Goal: Transaction & Acquisition: Book appointment/travel/reservation

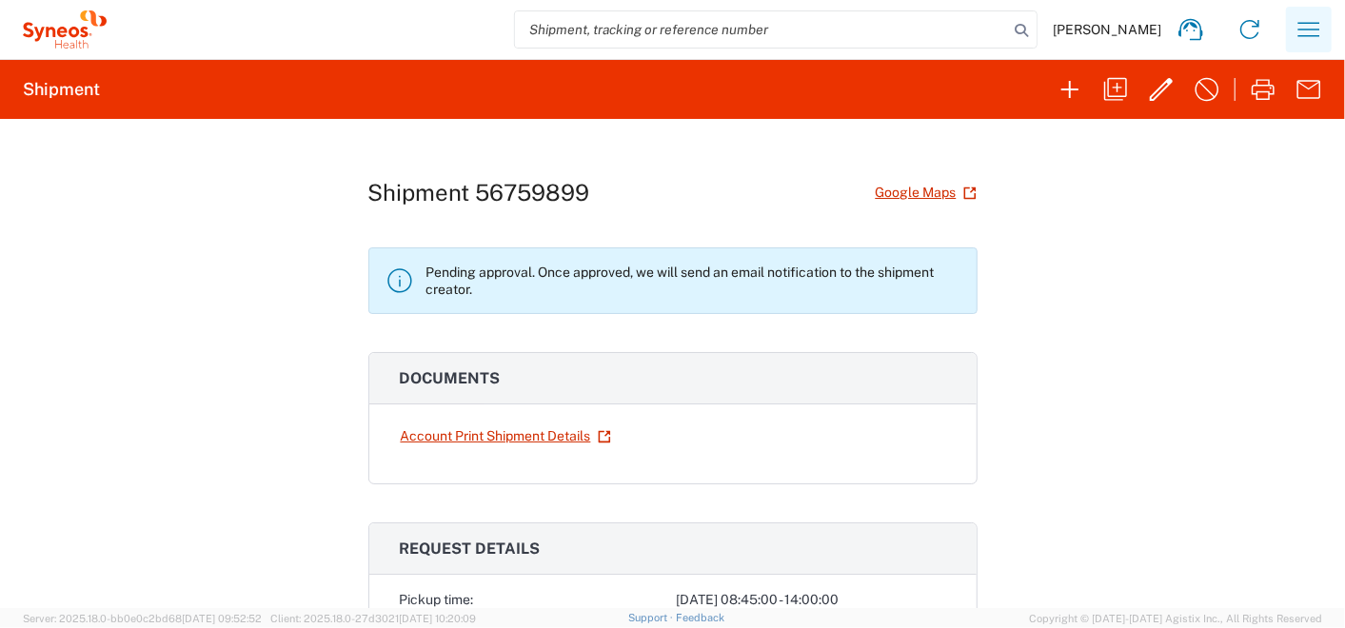
click at [1320, 24] on icon "button" at bounding box center [1309, 29] width 30 height 30
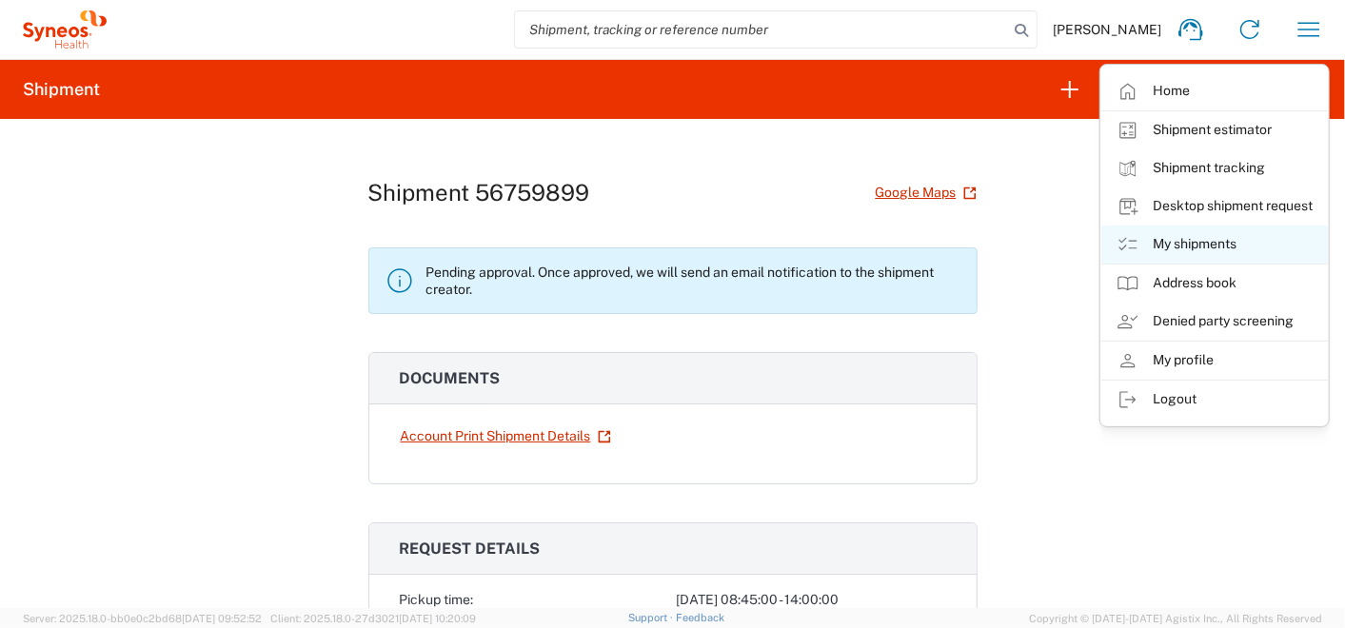
click at [1165, 242] on link "My shipments" at bounding box center [1215, 245] width 227 height 38
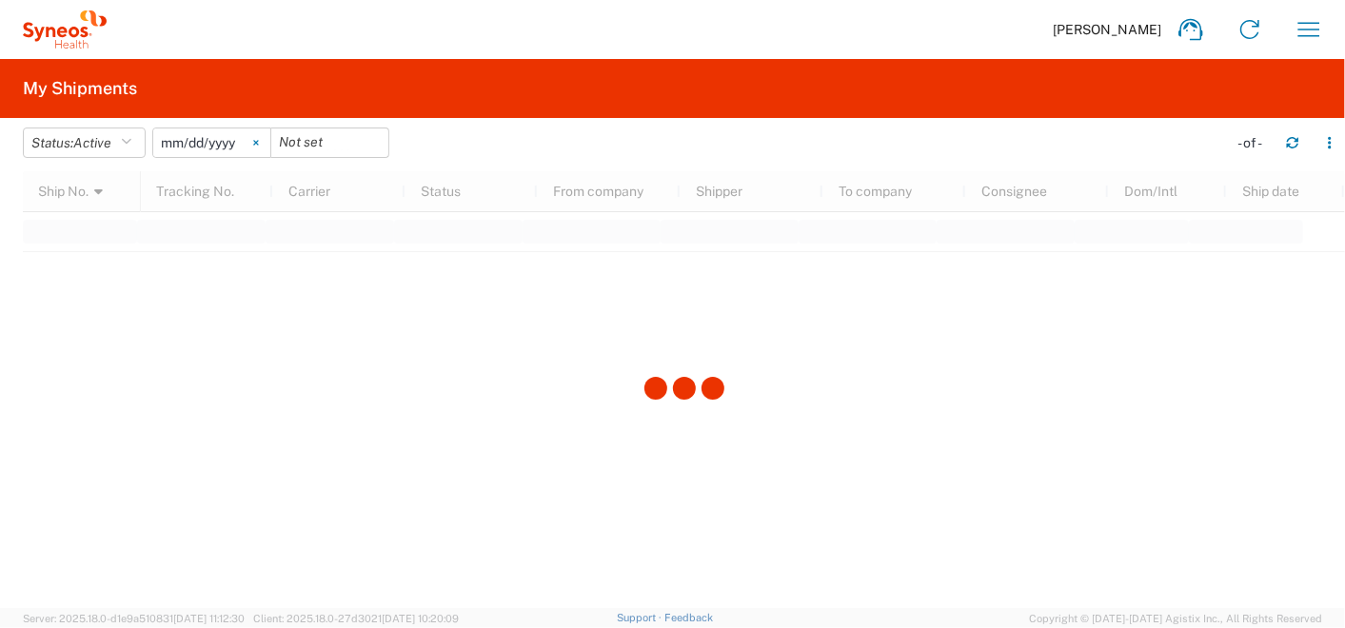
click at [258, 142] on icon at bounding box center [255, 143] width 5 height 5
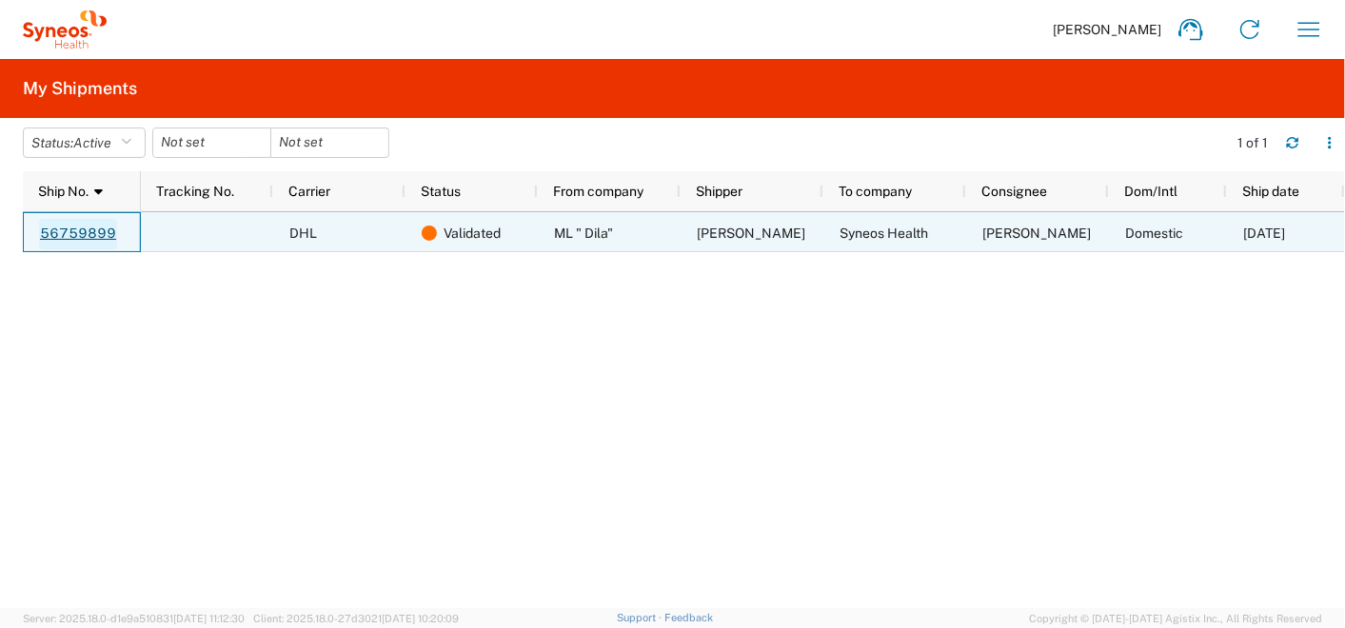
click at [79, 235] on link "56759899" at bounding box center [78, 234] width 78 height 30
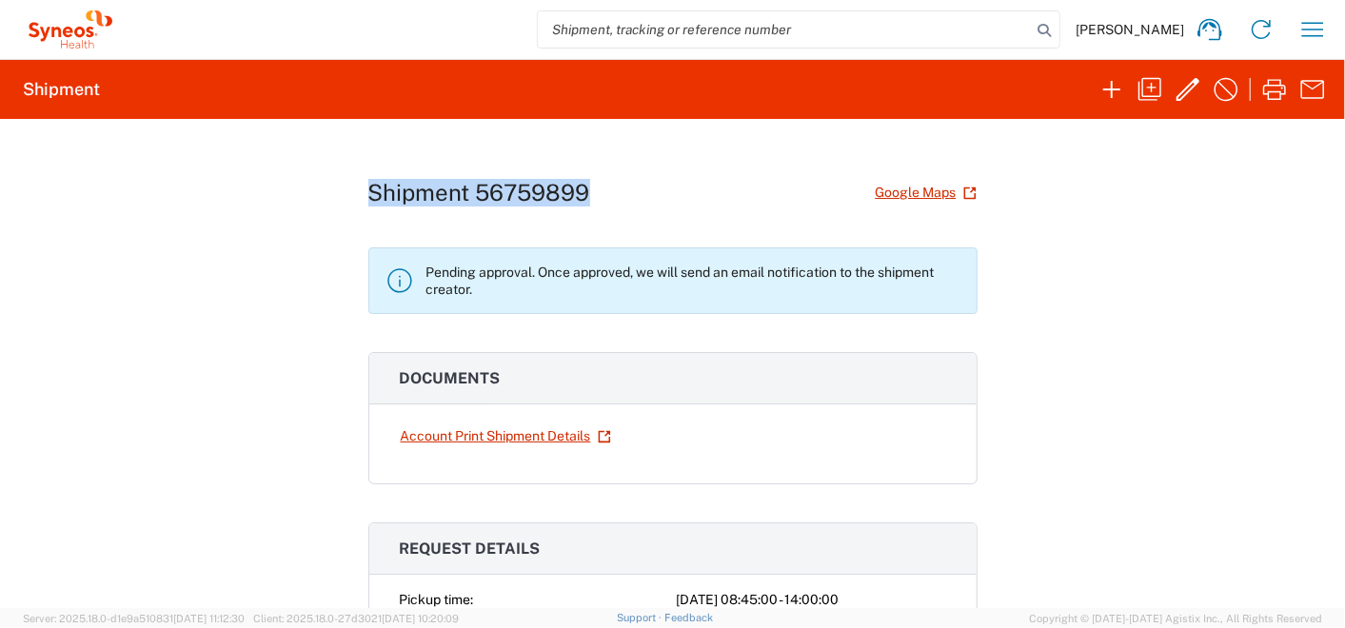
drag, startPoint x: 362, startPoint y: 187, endPoint x: 643, endPoint y: 197, distance: 281.1
click at [643, 197] on div "Shipment 56759899 Google Maps" at bounding box center [672, 192] width 609 height 33
copy h1 "Shipment 56759899"
click at [386, 275] on icon at bounding box center [400, 281] width 30 height 30
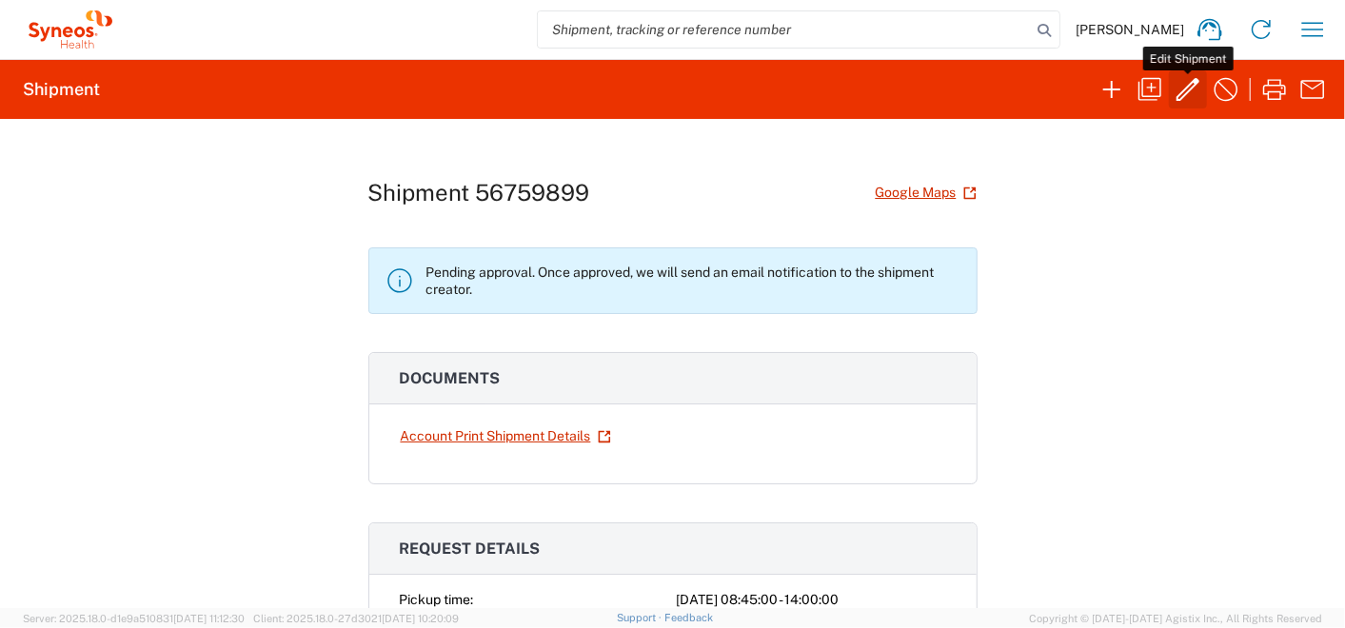
click at [1181, 90] on icon "button" at bounding box center [1188, 89] width 30 height 30
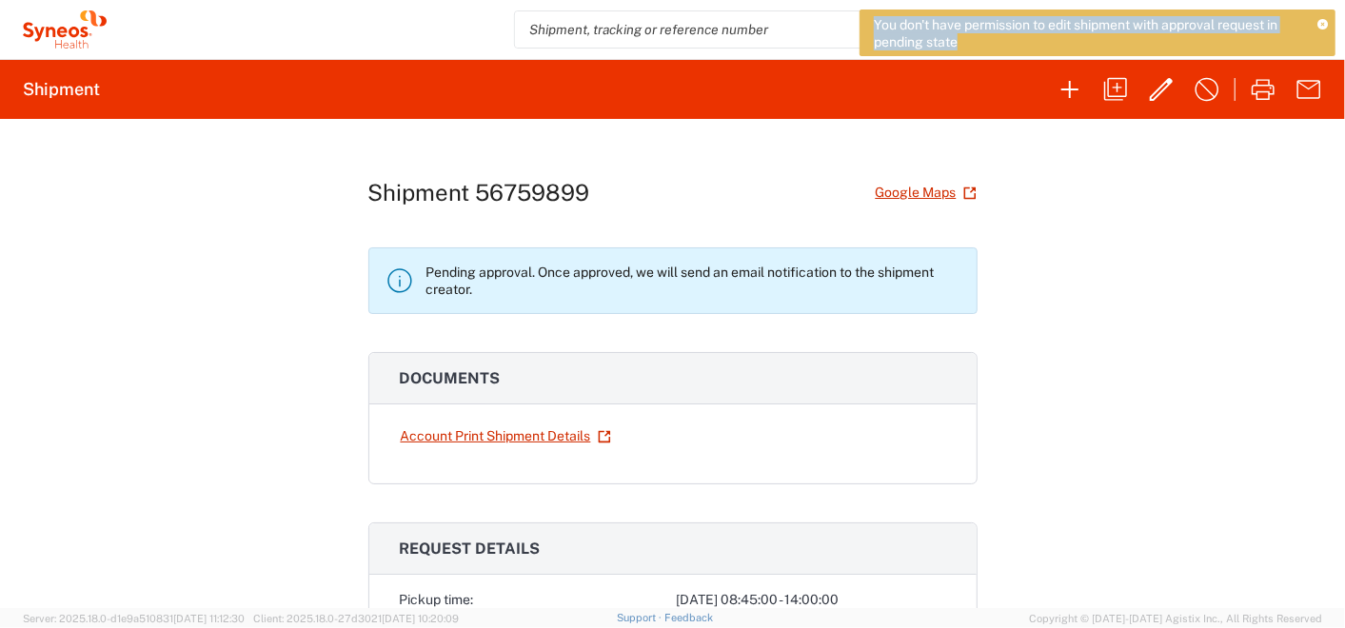
drag, startPoint x: 982, startPoint y: 43, endPoint x: 865, endPoint y: 29, distance: 118.0
click at [865, 29] on div "You don't have permission to edit shipment with approval request in pending sta…" at bounding box center [1098, 33] width 476 height 47
copy span "You don't have permission to edit shipment with approval request in pending sta…"
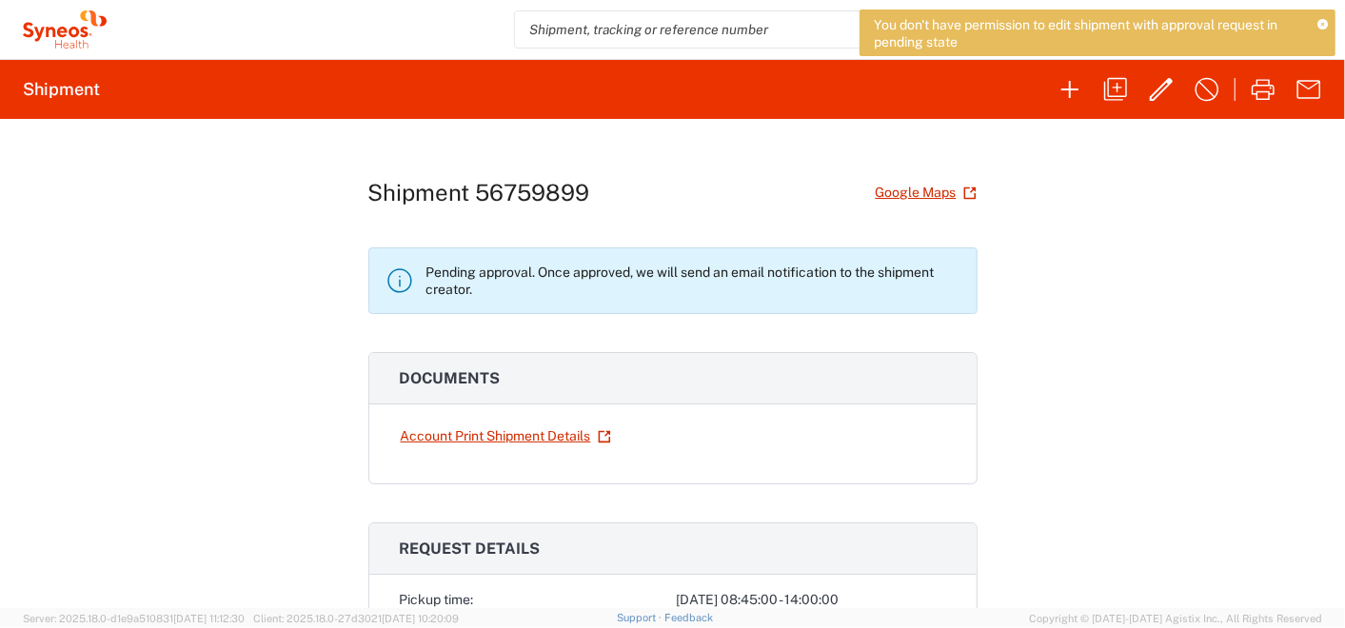
click at [1259, 217] on div "Shipment 56759899 Google Maps Pending approval. Once approved, we will send an …" at bounding box center [672, 363] width 1345 height 489
click at [1325, 26] on icon at bounding box center [1323, 25] width 10 height 10
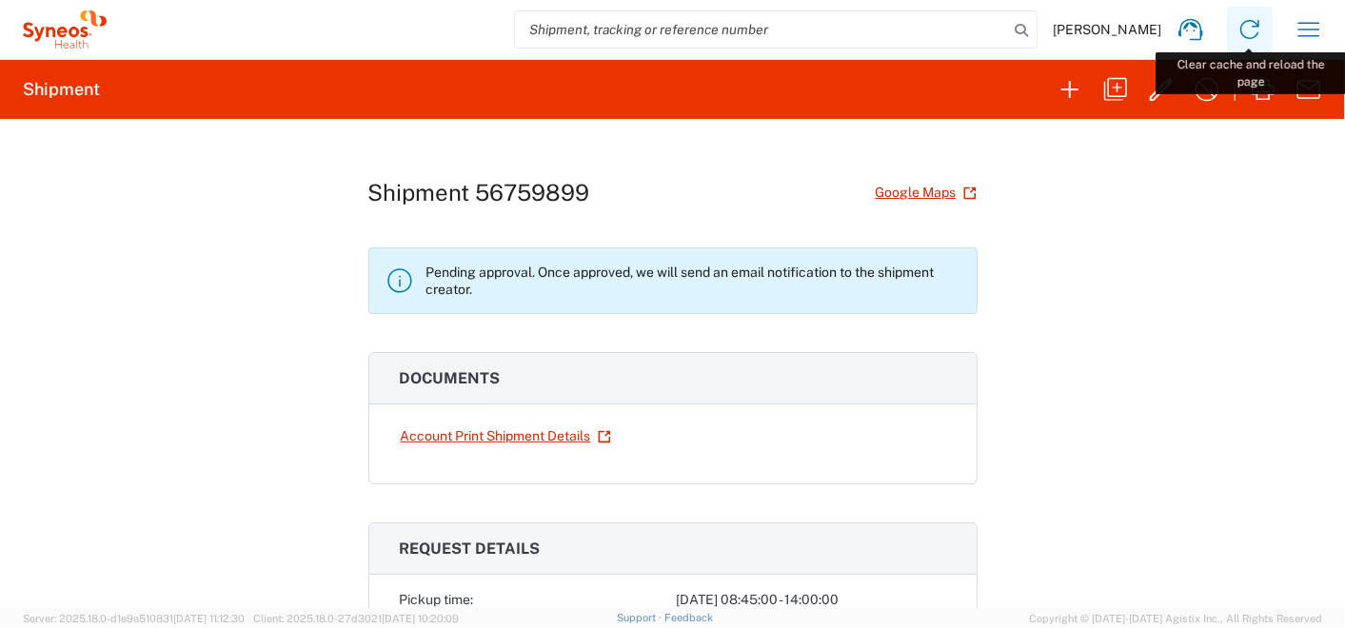
click at [1243, 28] on icon at bounding box center [1250, 29] width 30 height 30
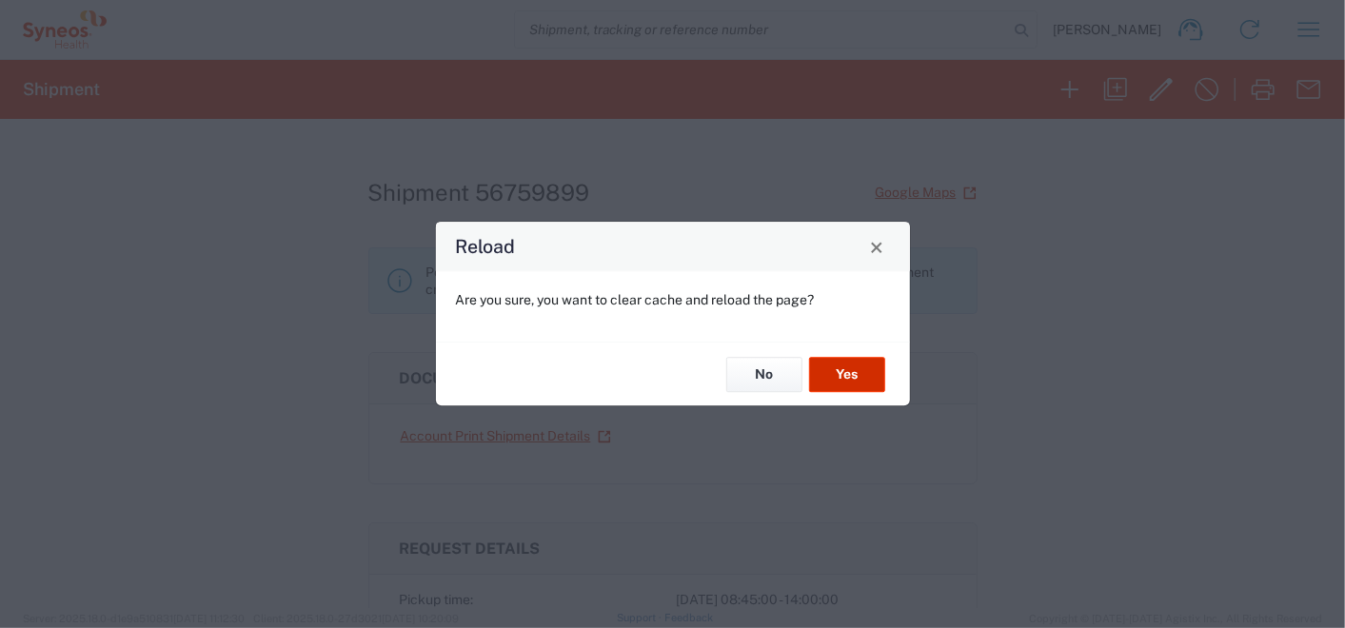
click at [819, 378] on button "Yes" at bounding box center [847, 374] width 76 height 35
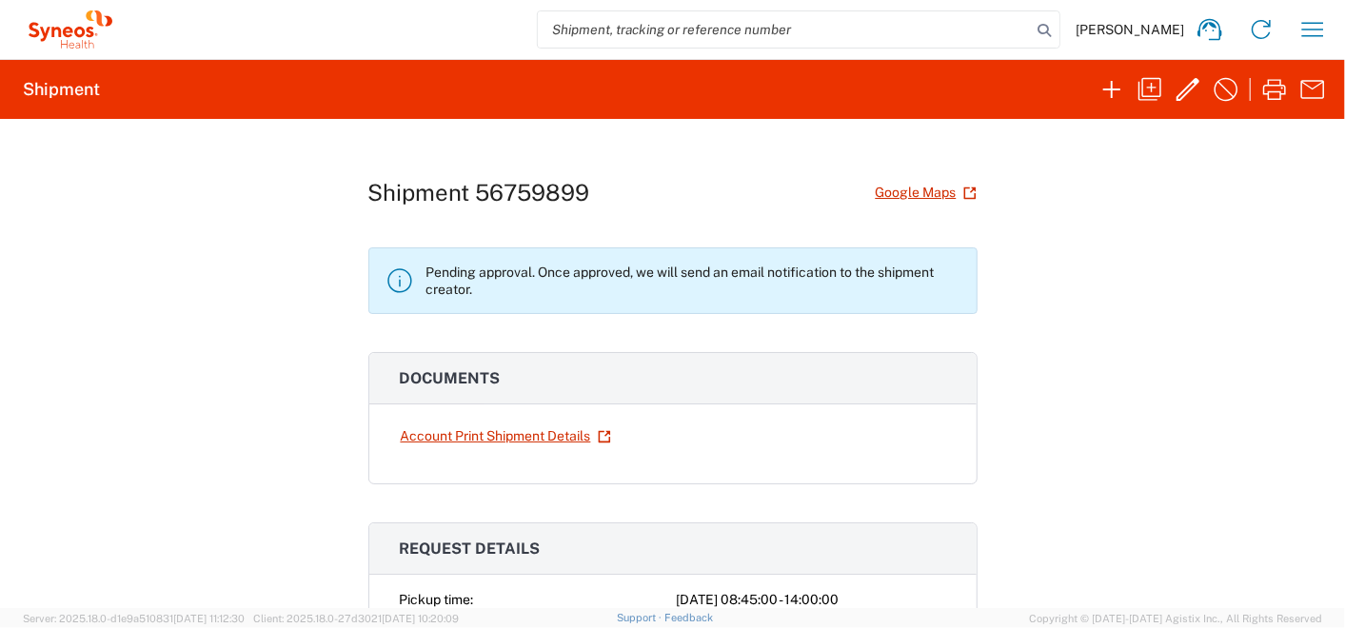
scroll to position [317, 0]
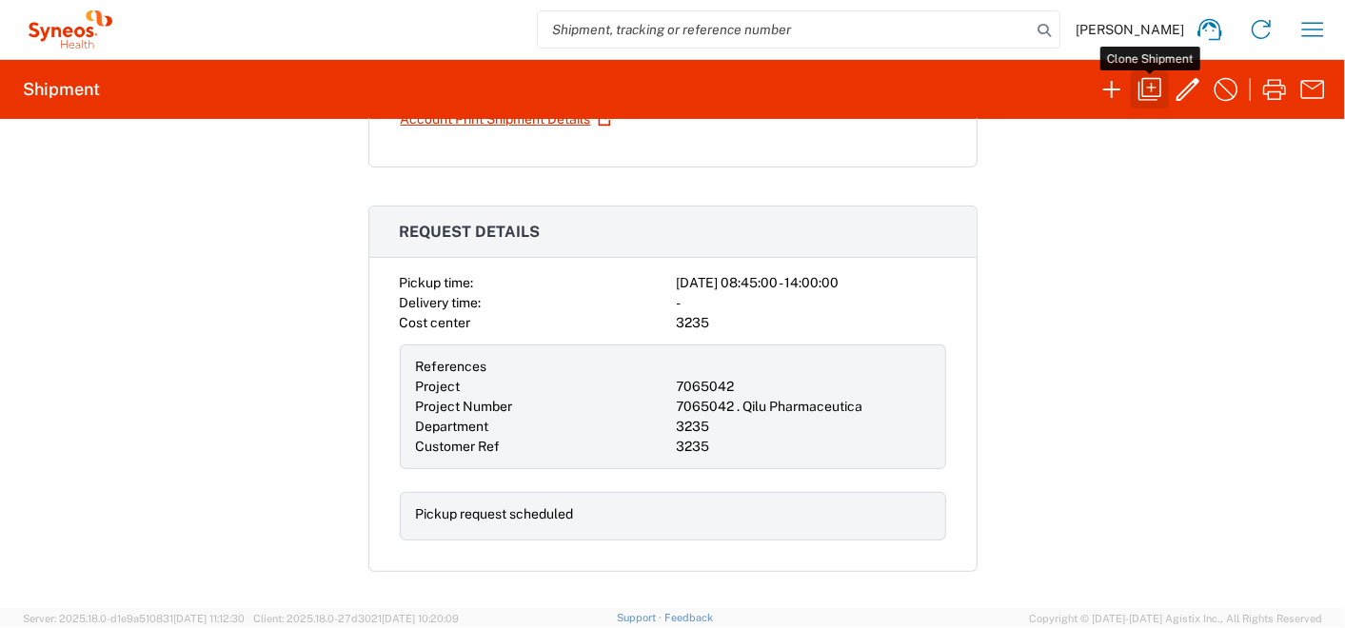
click at [1151, 89] on icon "button" at bounding box center [1150, 89] width 23 height 23
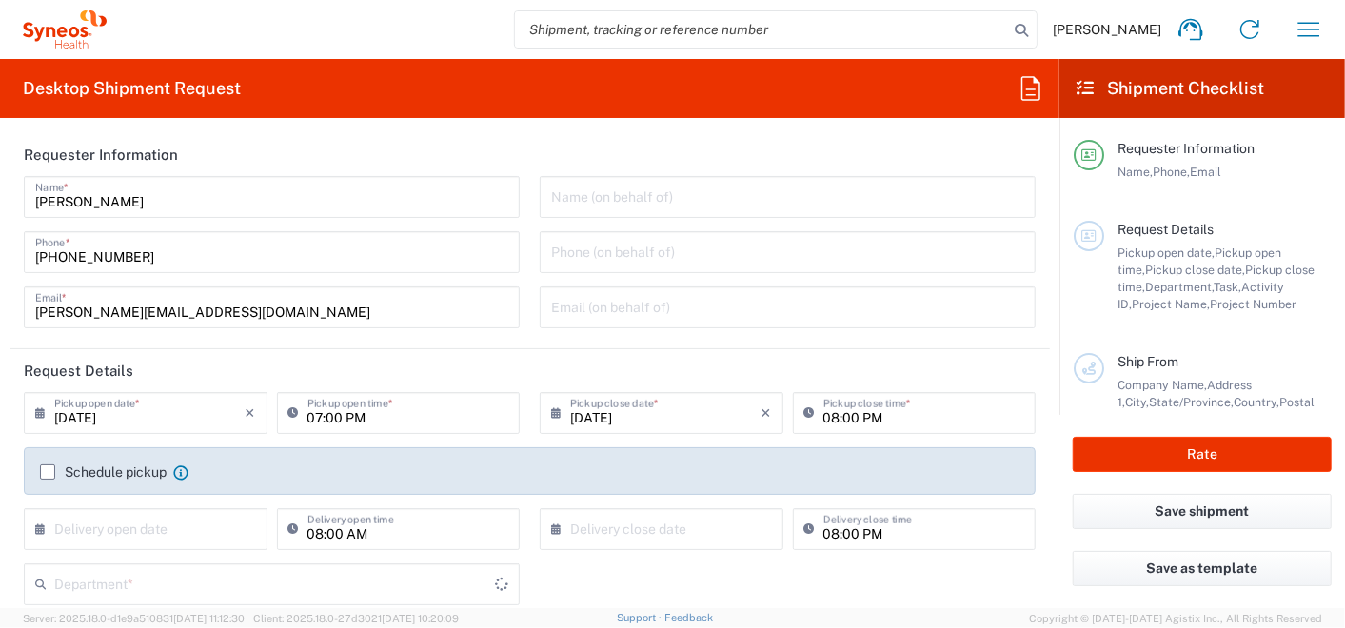
type input "09/11/2025"
type input "08:45 AM"
type input "09/11/2025"
type input "02:00 PM"
type input "7065042"
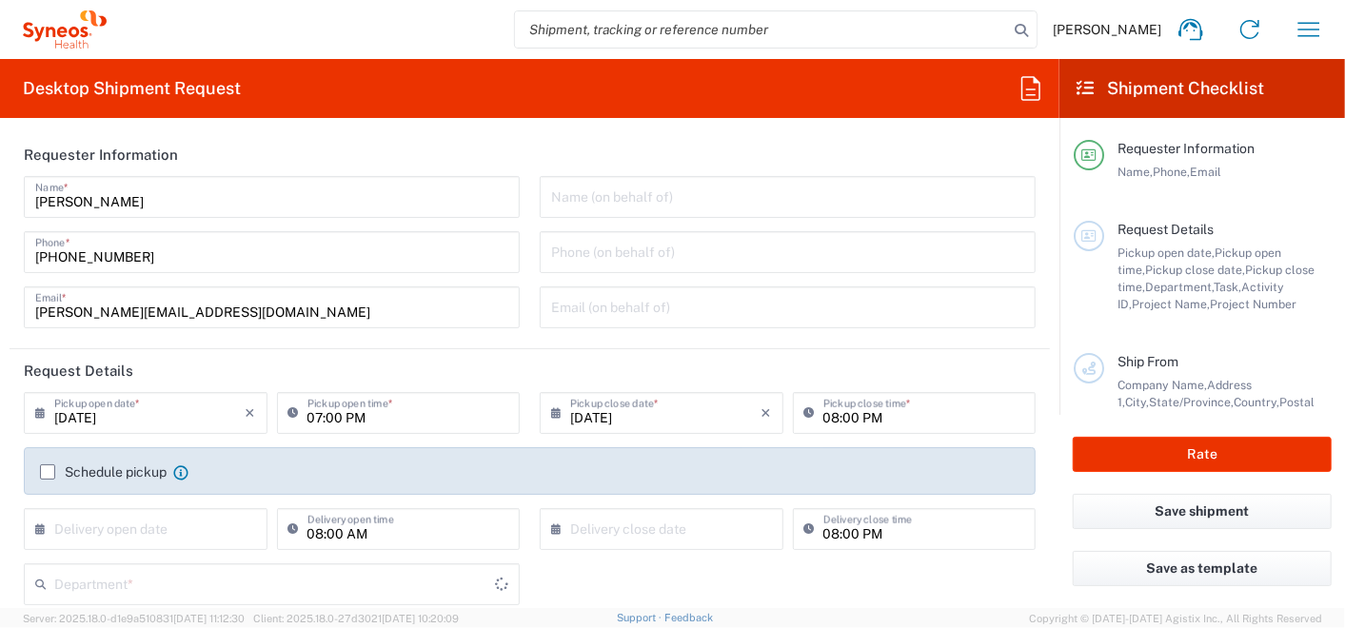
type input "ML " Dila""
type input "[PERSON_NAME], 19"
type input "Kyiv"
type input "[PERSON_NAME]"
type input "[PHONE_NUMBER]"
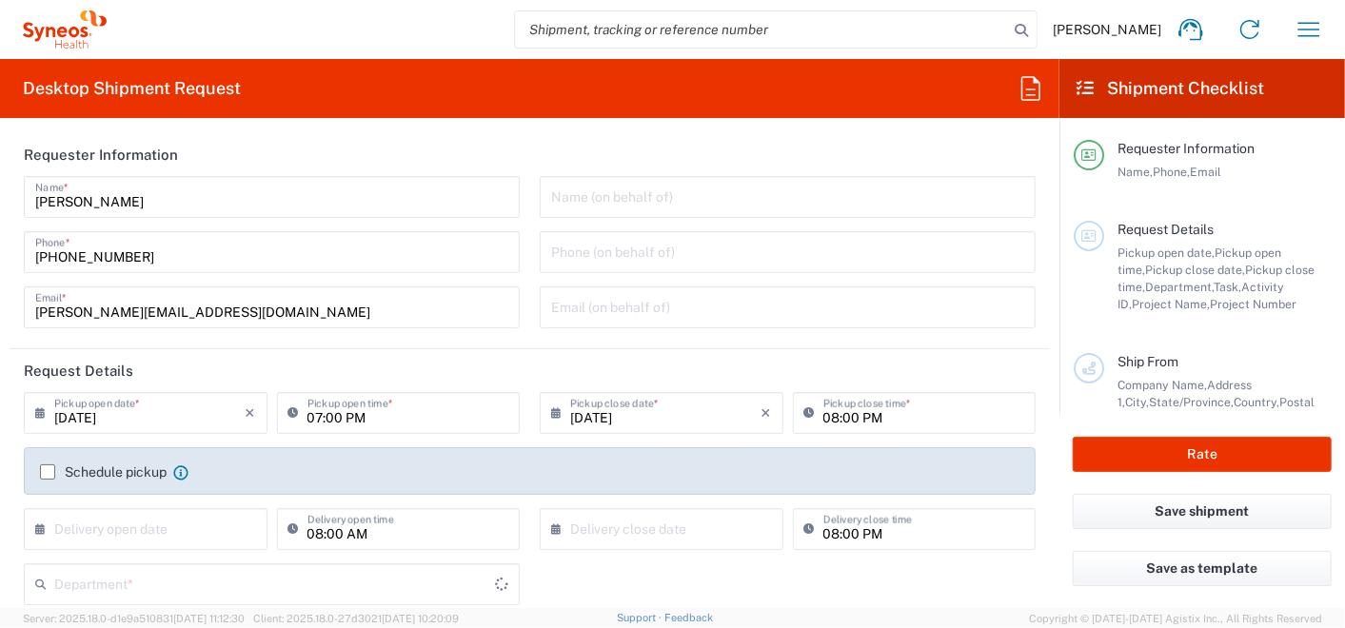
type input "Syneos Health"
type input "[STREET_ADDRESS]"
type input "5th floor"
type input "Kyiv"
type input "Ukraine"
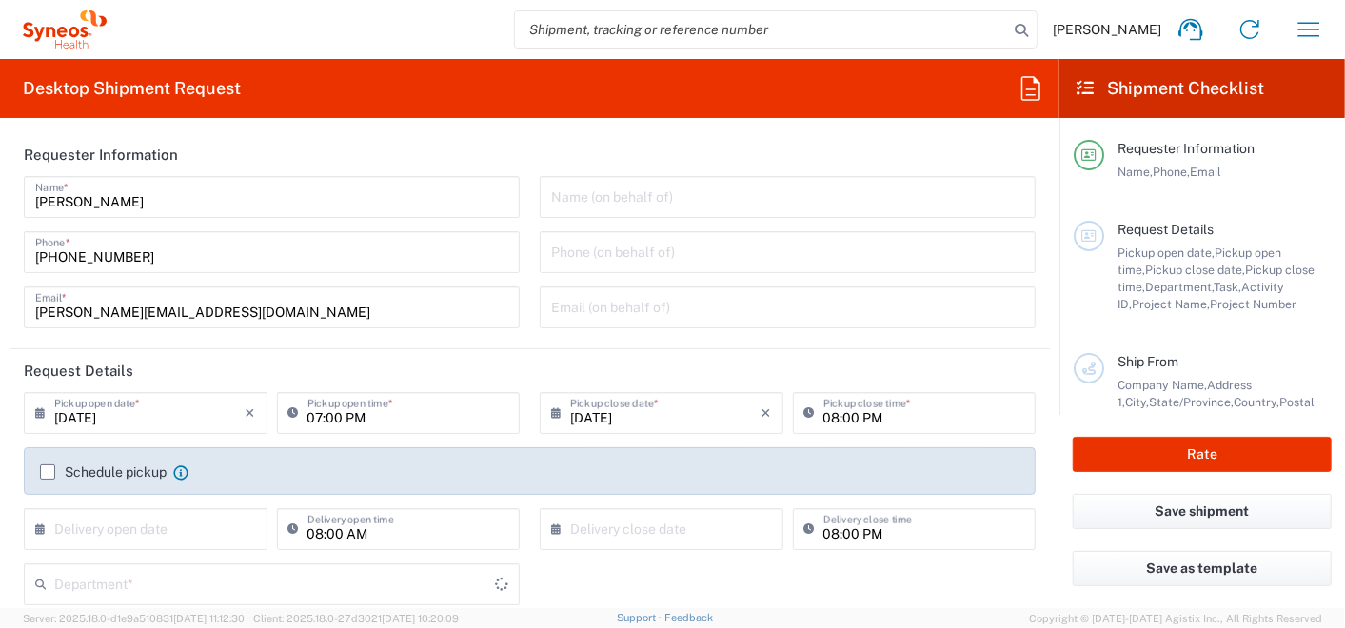
type input "03150"
type input "[PERSON_NAME]"
type input "[PHONE_NUMBER]"
type input "[PERSON_NAME][EMAIL_ADDRESS][DOMAIN_NAME]"
type input "Sender/Shipper"
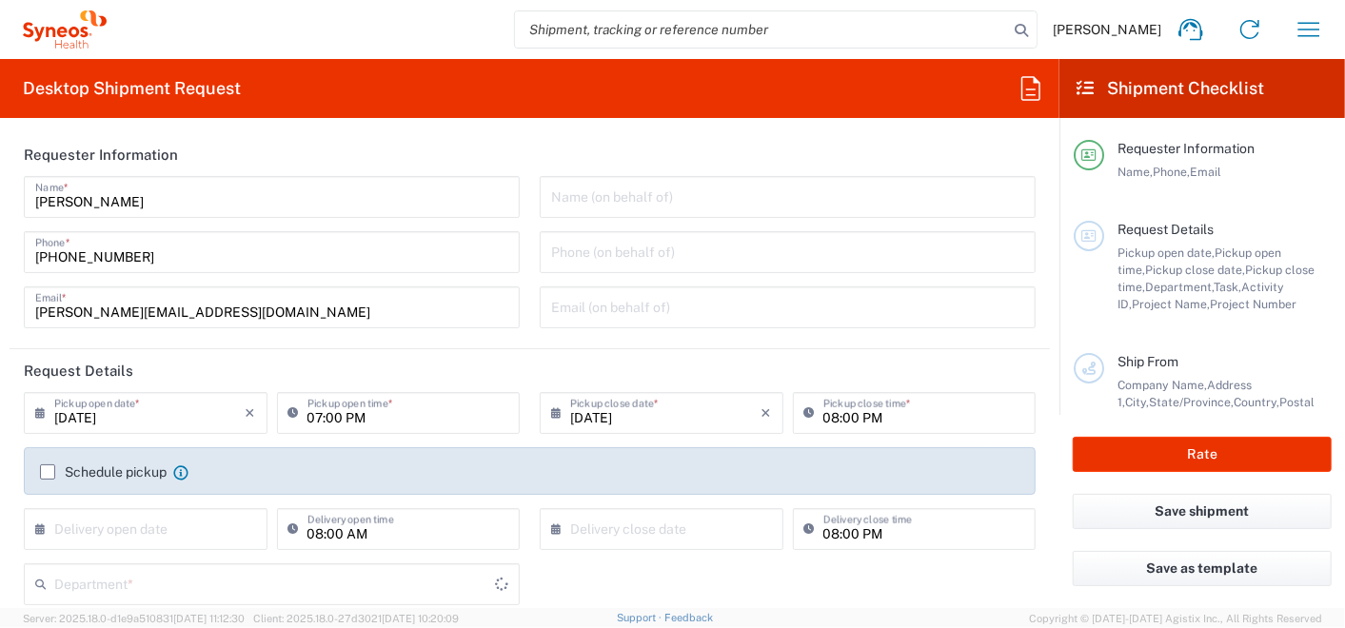
type input "Sender/Shipper"
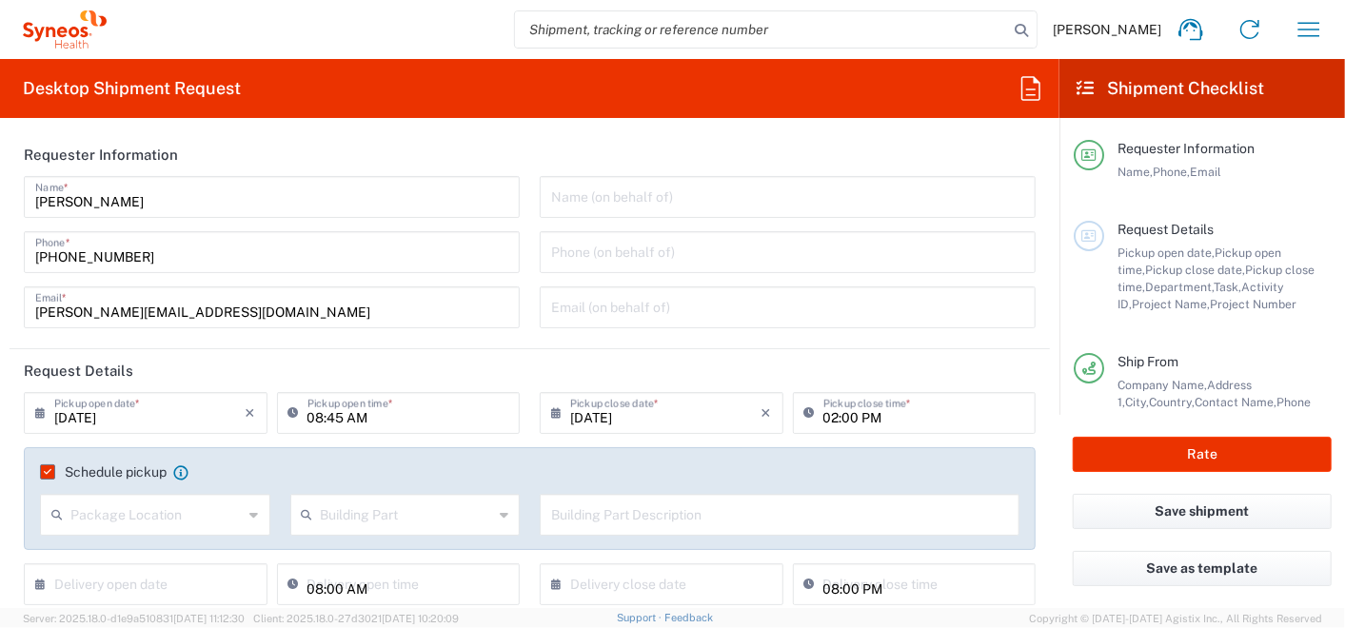
type input "Project"
type input "Ukraine"
type input "Misto Kyiv"
type input "Envelope"
type input "Syneos Health Ukraine, LLC"
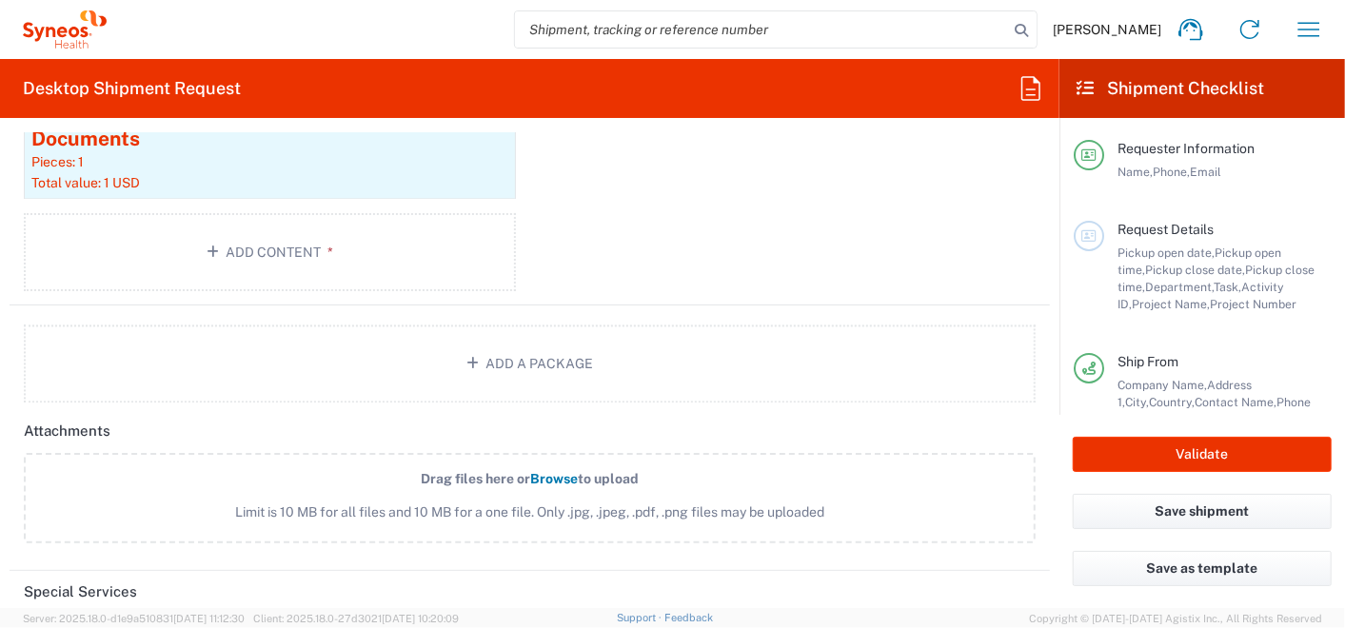
scroll to position [2116, 0]
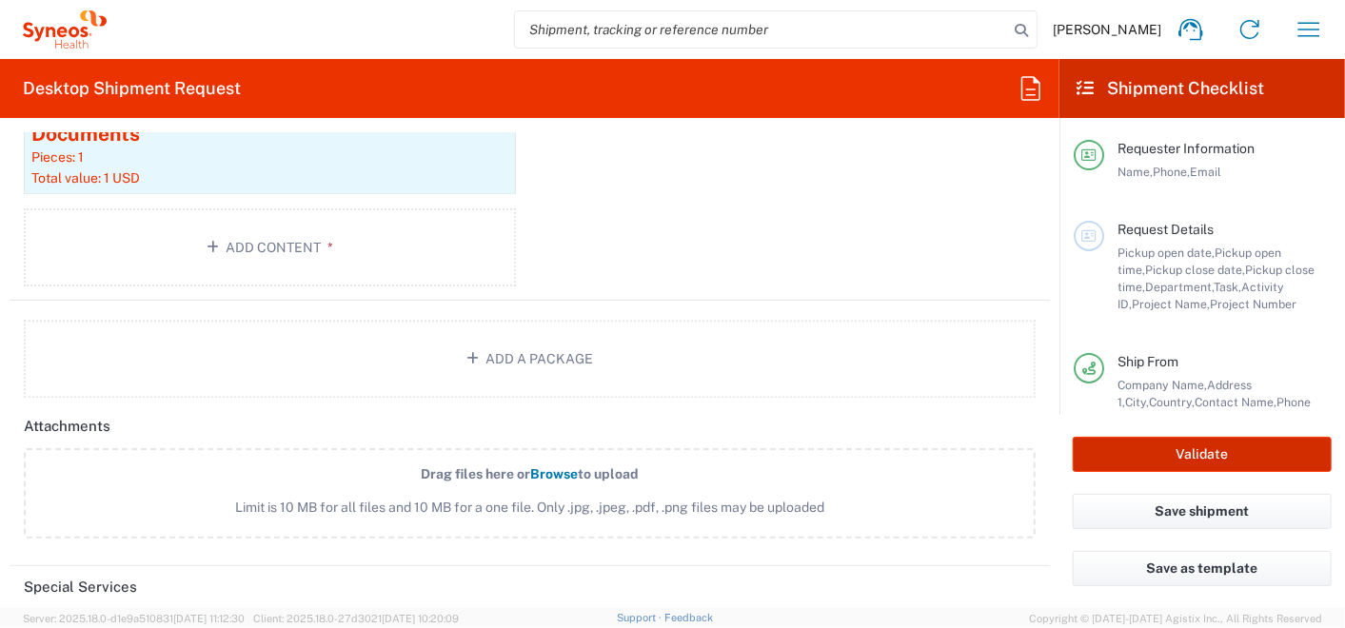
click at [1226, 458] on button "Validate" at bounding box center [1202, 454] width 259 height 35
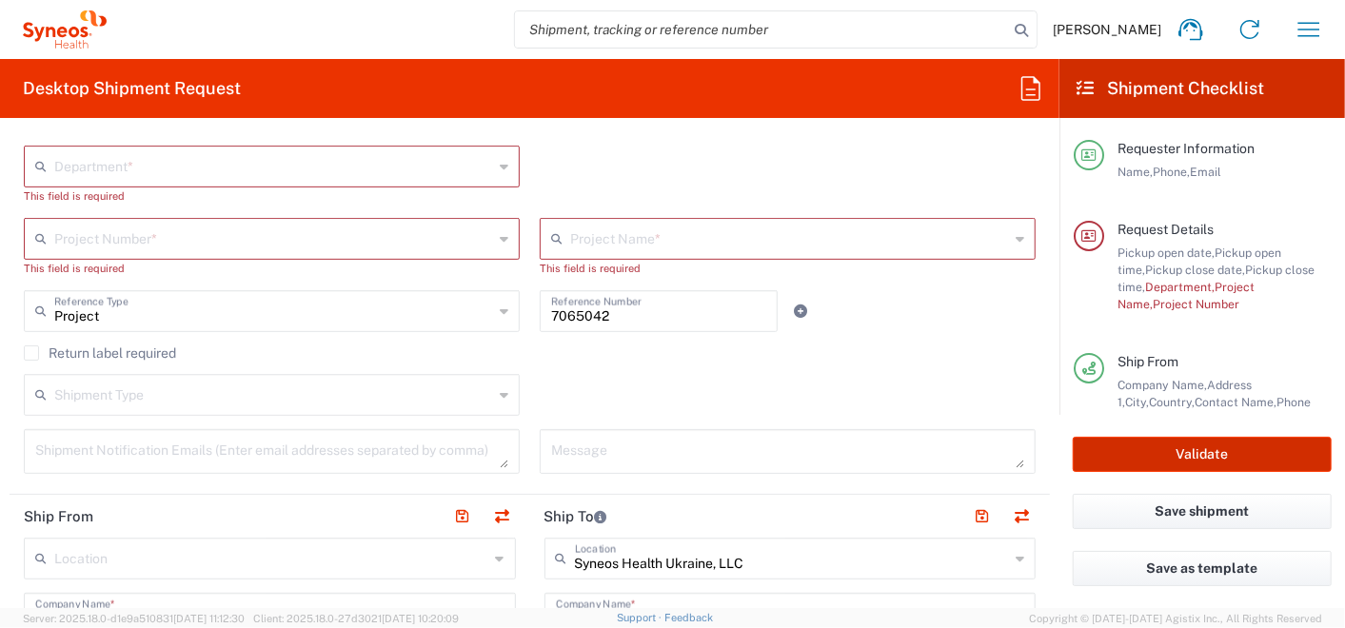
scroll to position [351, 0]
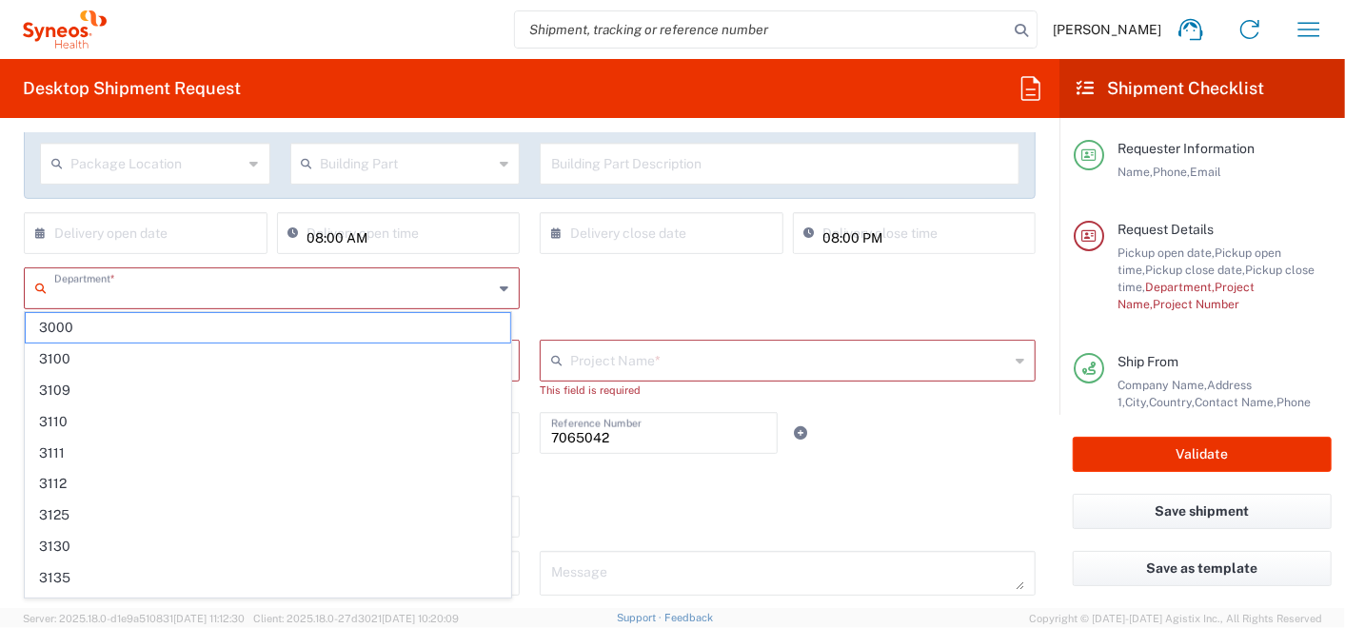
click at [218, 288] on input "text" at bounding box center [273, 286] width 439 height 33
type input "2"
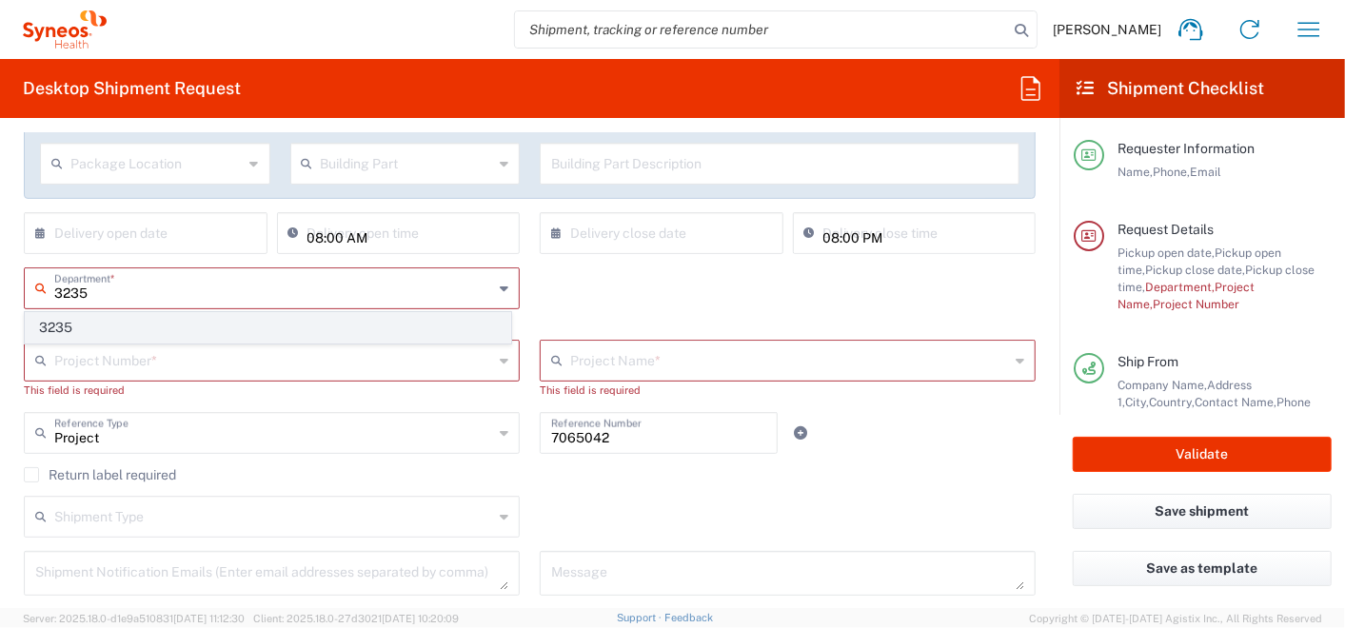
type input "3235"
click at [58, 328] on span "3235" at bounding box center [268, 328] width 485 height 30
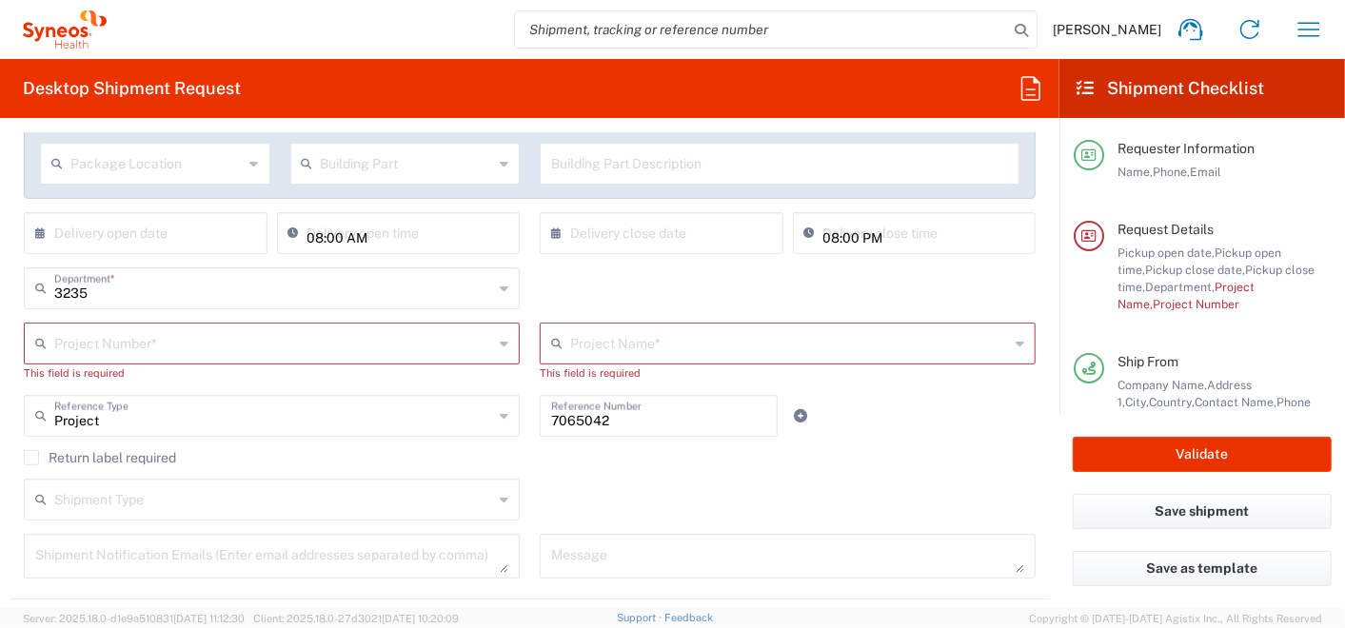
click at [76, 349] on input "text" at bounding box center [273, 342] width 439 height 33
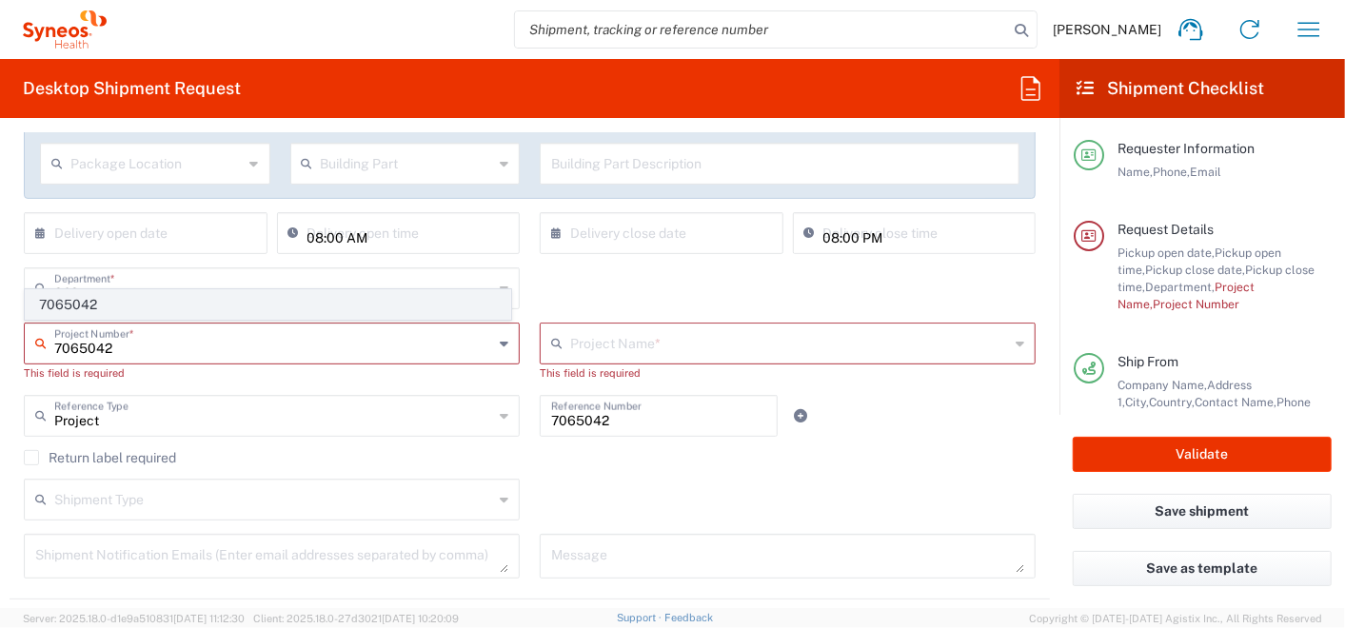
type input "7065042"
click at [75, 306] on span "7065042" at bounding box center [268, 305] width 485 height 30
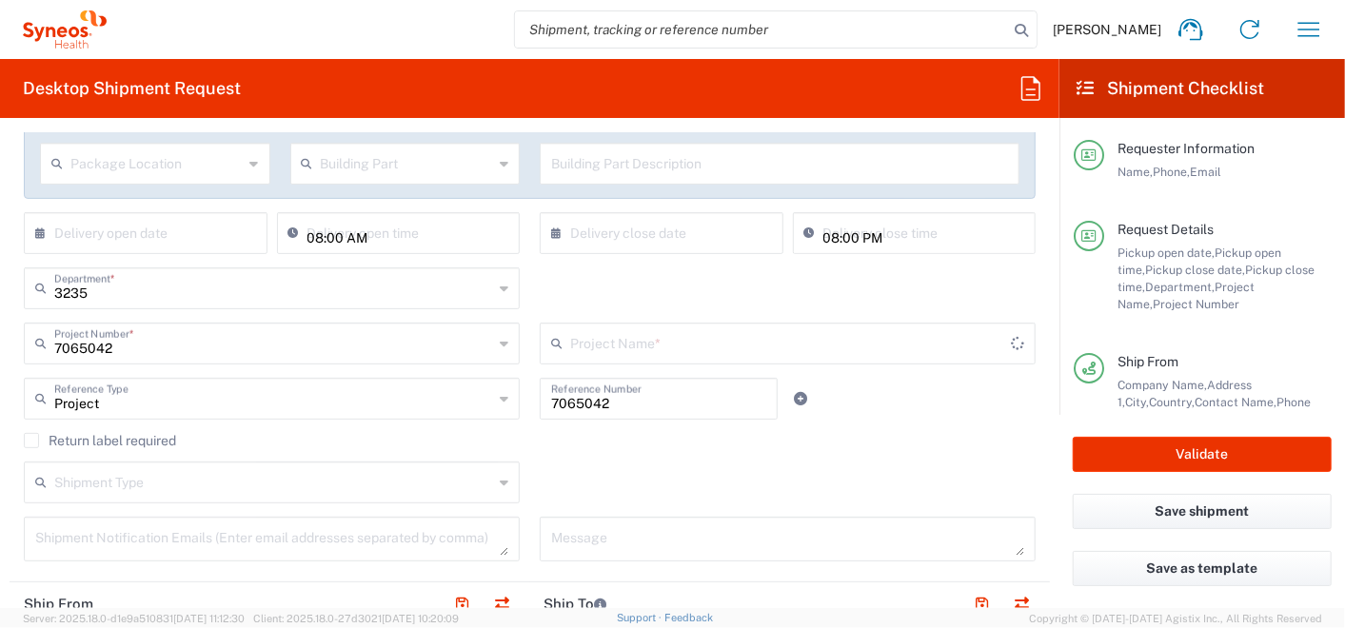
type input "7065042  Qilu Pharmaceutica"
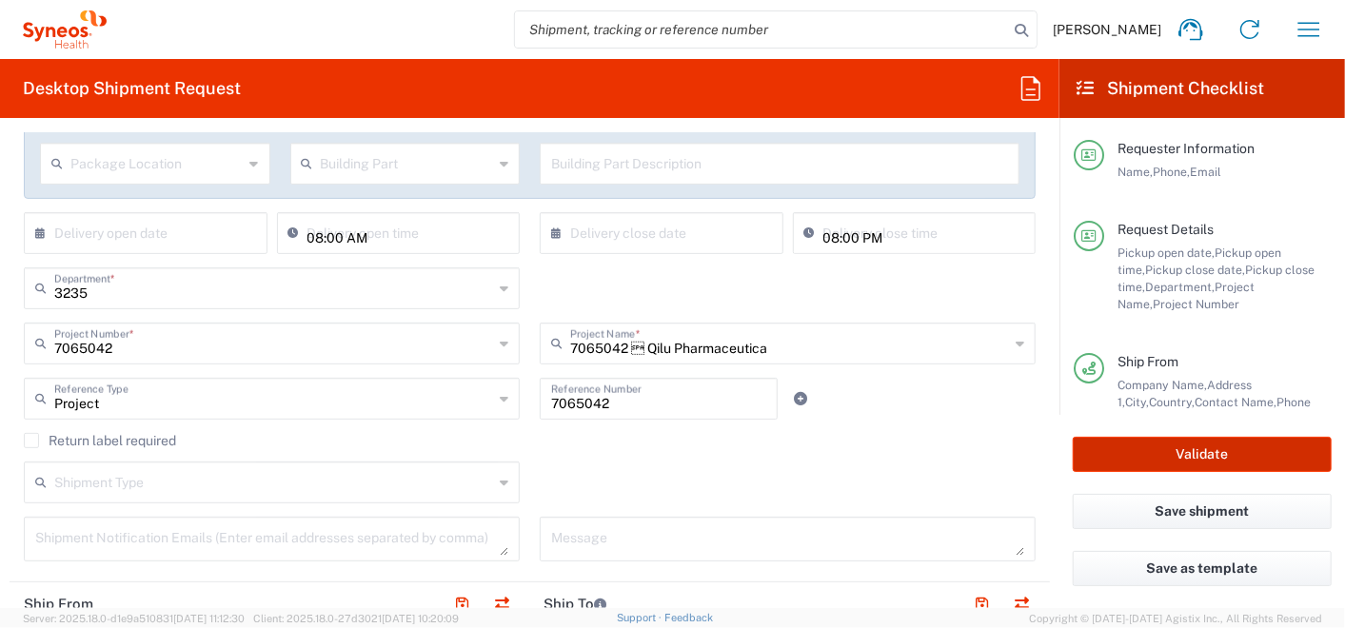
click at [1115, 448] on button "Validate" at bounding box center [1202, 454] width 259 height 35
type input "7065042"
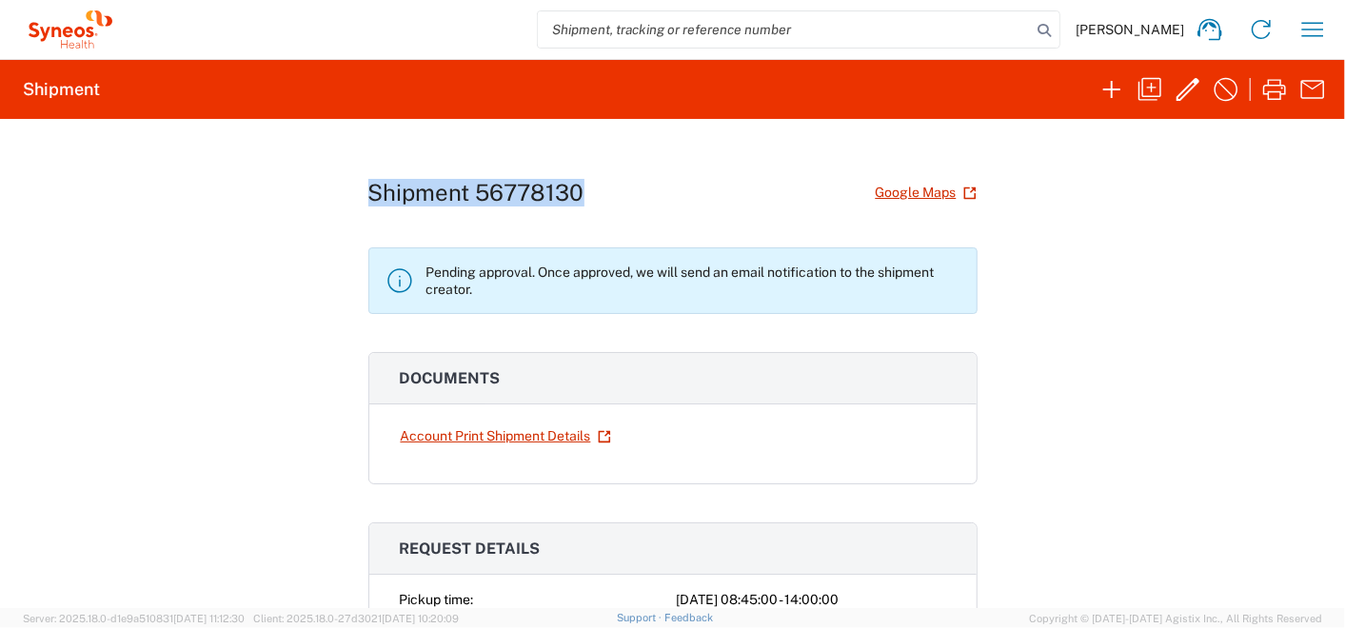
drag, startPoint x: 362, startPoint y: 190, endPoint x: 596, endPoint y: 198, distance: 234.4
click at [596, 198] on div "Shipment 56778130 Google Maps" at bounding box center [672, 192] width 609 height 33
copy h1 "Shipment 56778130"
click at [1305, 27] on icon "button" at bounding box center [1313, 29] width 30 height 30
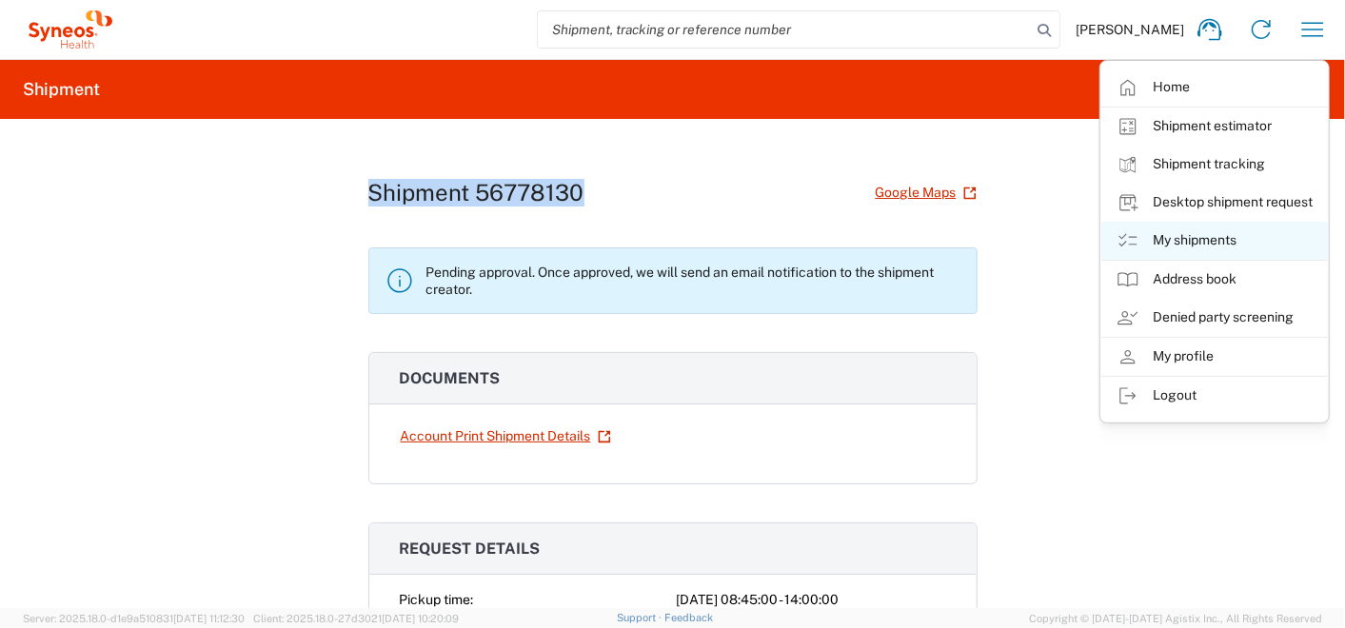
click at [1190, 242] on link "My shipments" at bounding box center [1215, 241] width 227 height 38
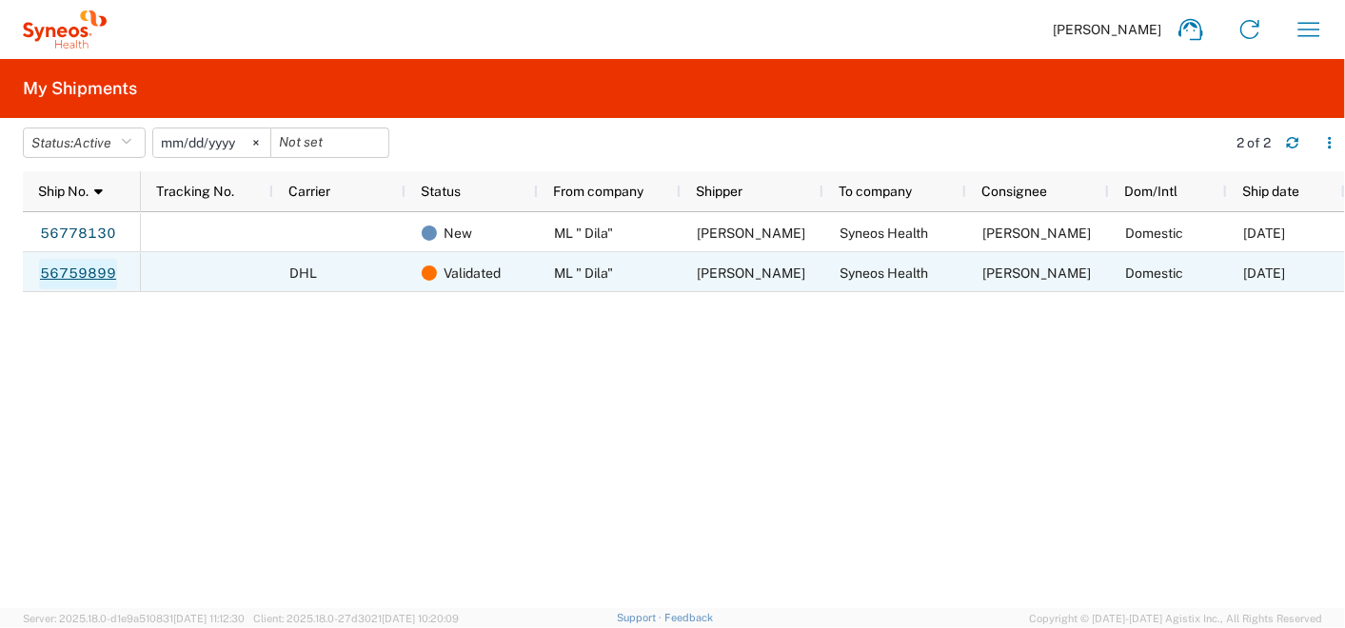
click at [64, 269] on link "56759899" at bounding box center [78, 274] width 78 height 30
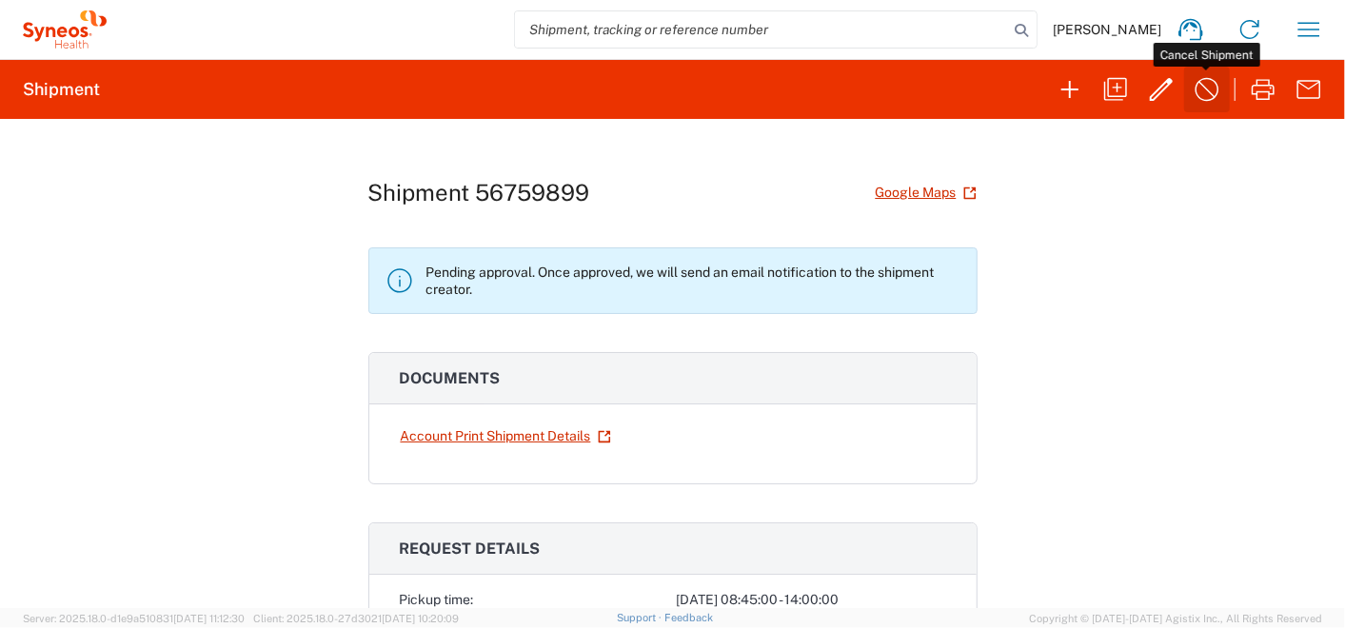
click at [1217, 90] on icon "button" at bounding box center [1207, 89] width 30 height 30
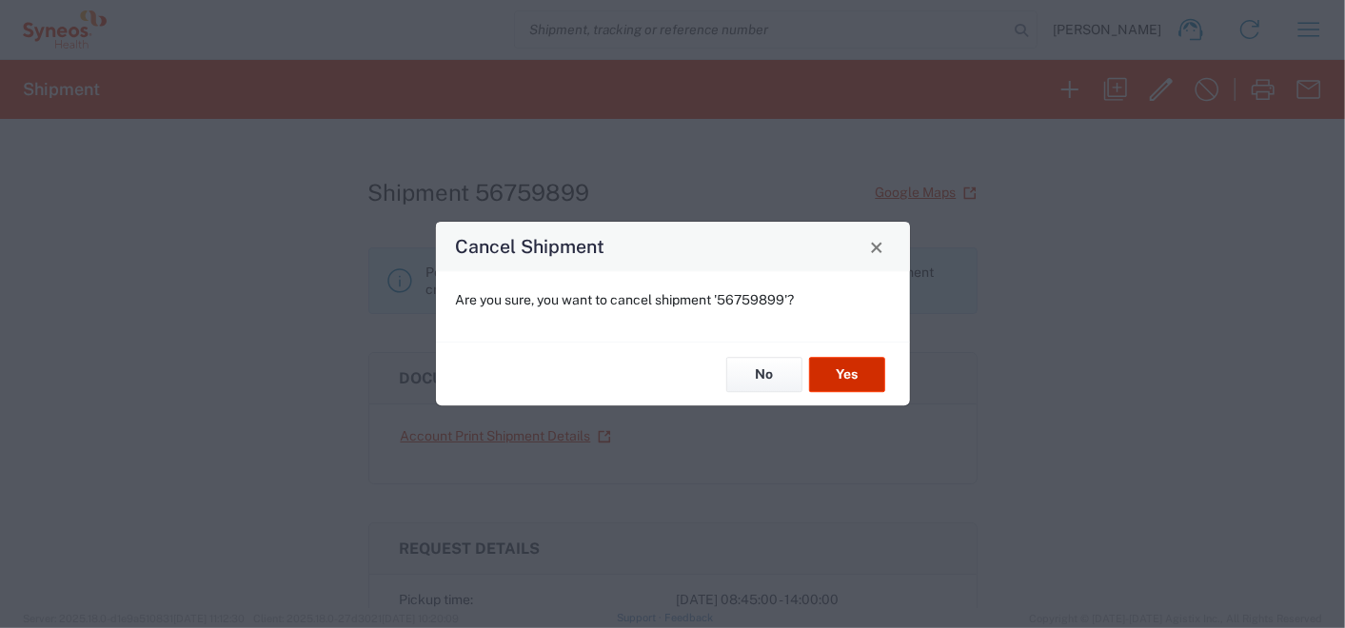
click at [866, 364] on button "Yes" at bounding box center [847, 374] width 76 height 35
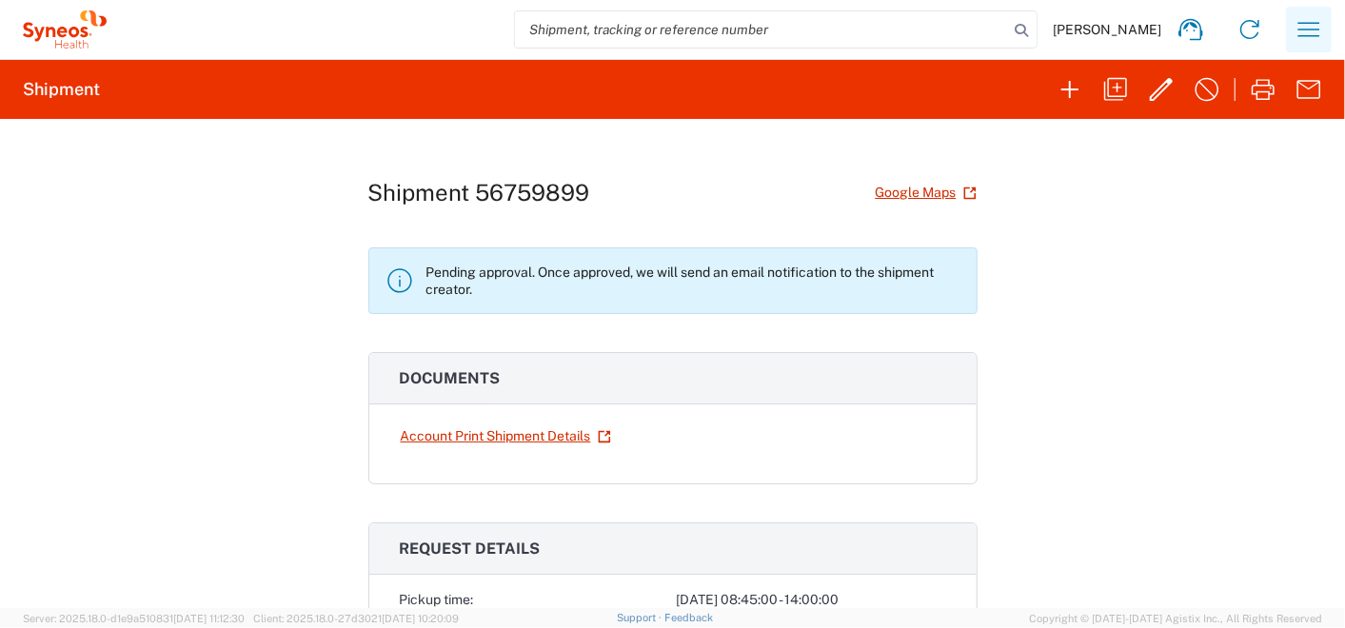
click at [1316, 24] on icon "button" at bounding box center [1309, 29] width 30 height 30
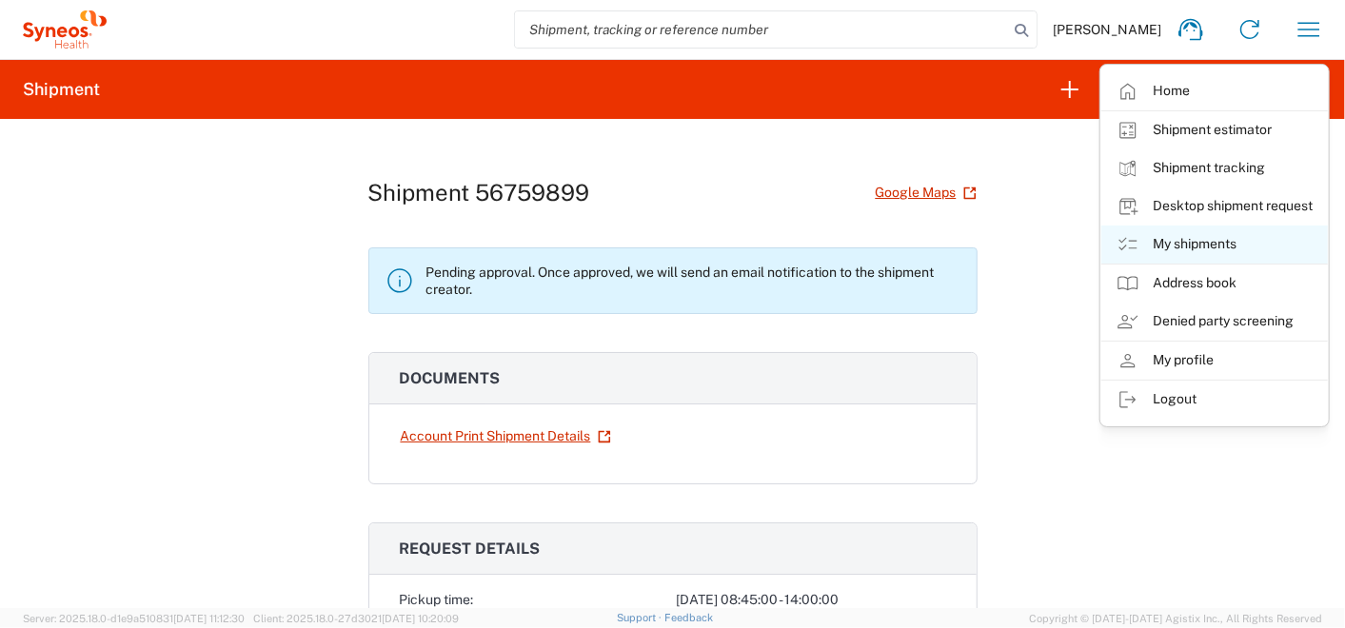
click at [1162, 232] on link "My shipments" at bounding box center [1215, 245] width 227 height 38
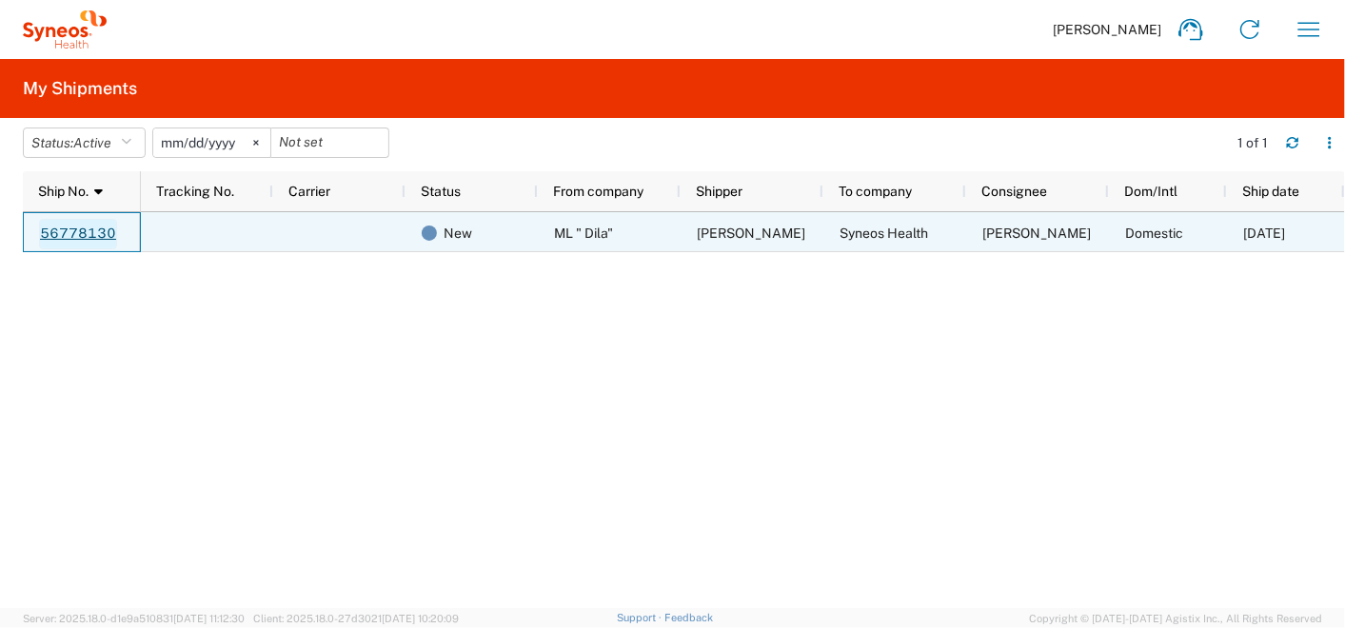
click at [81, 239] on link "56778130" at bounding box center [78, 234] width 78 height 30
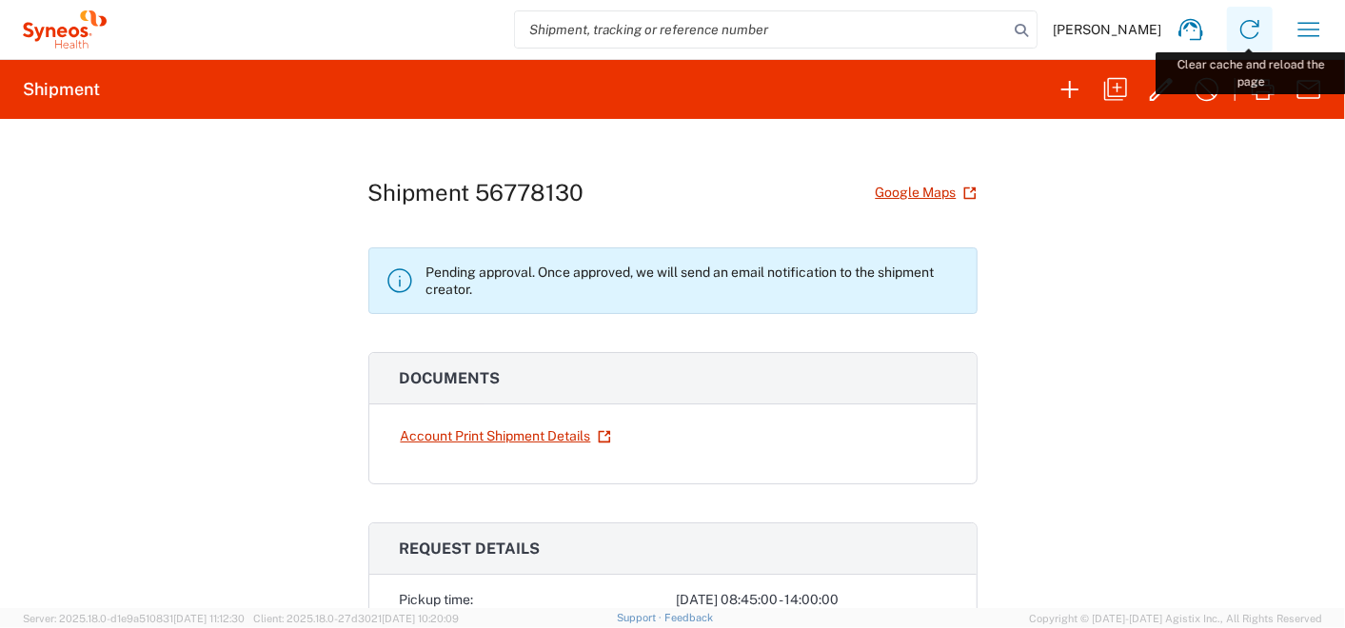
click at [1246, 21] on icon at bounding box center [1250, 29] width 19 height 19
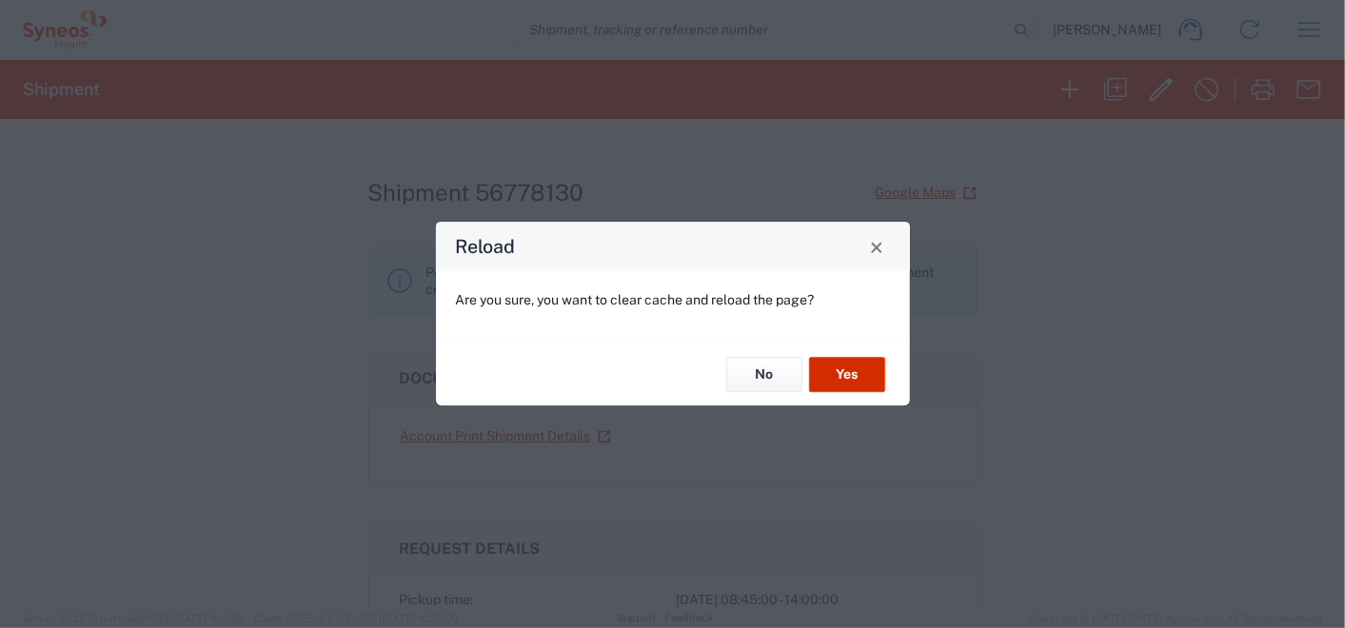
click at [845, 381] on button "Yes" at bounding box center [847, 374] width 76 height 35
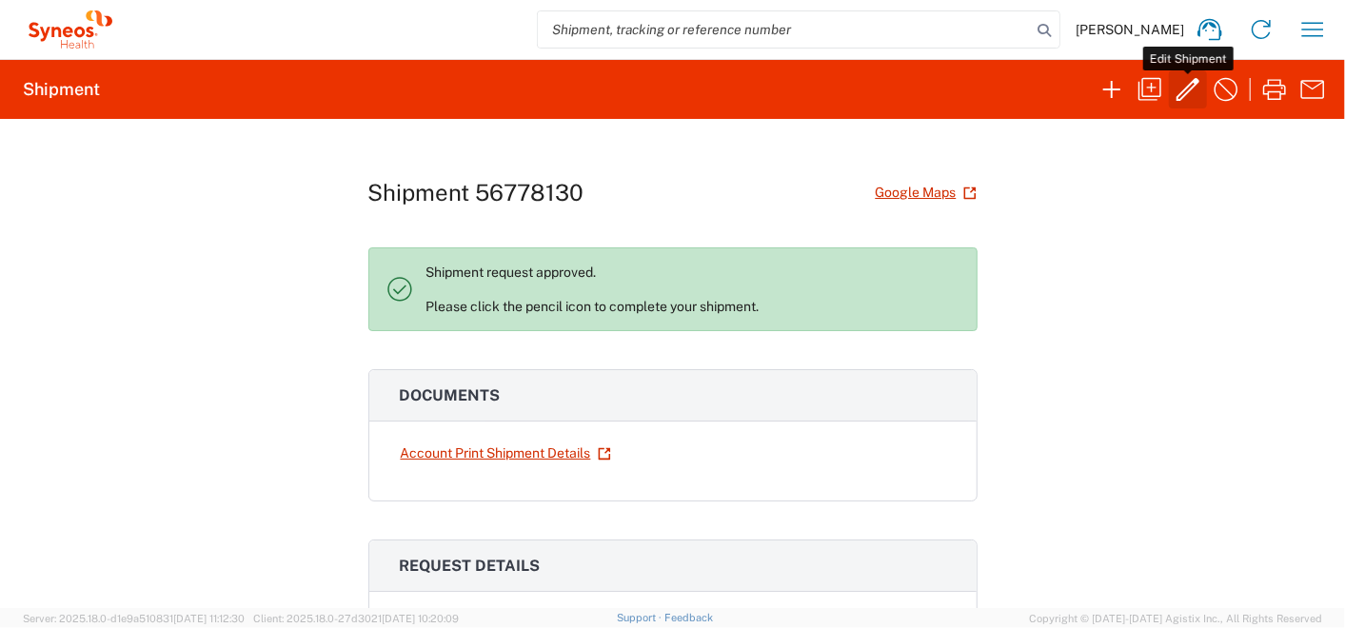
click at [1185, 97] on icon "button" at bounding box center [1188, 89] width 30 height 30
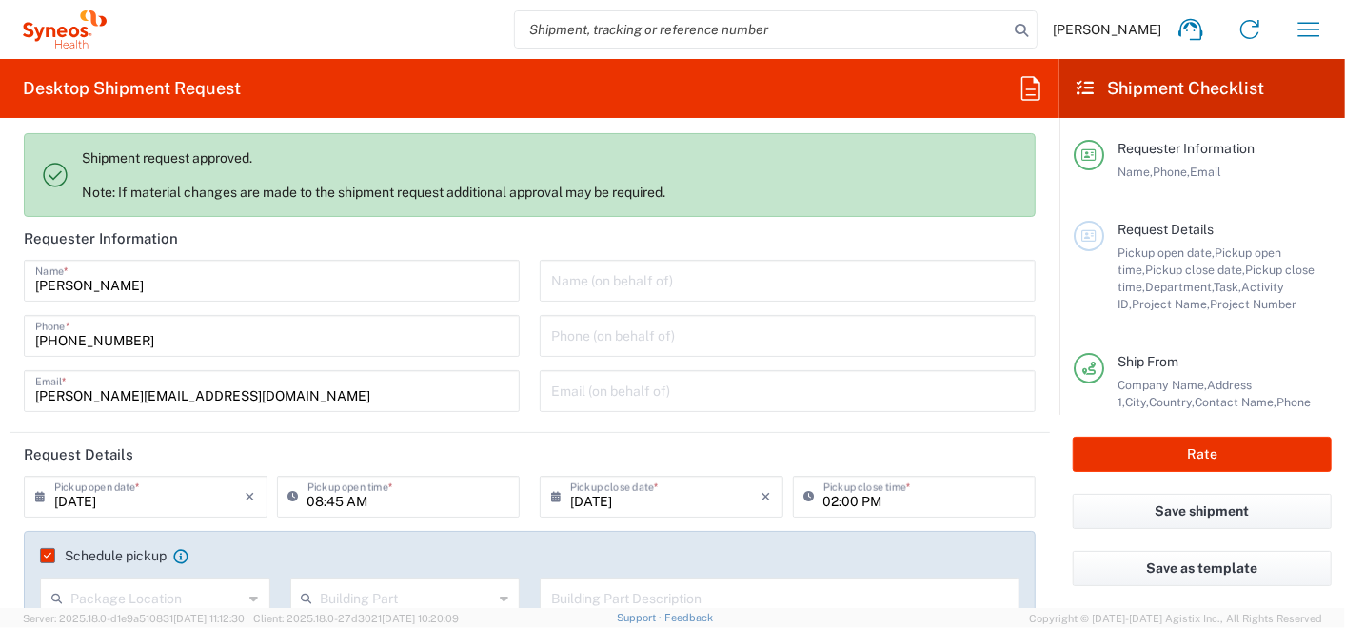
type input "7065042"
type input "Envelope"
type input "3235"
type input "Customer Ref"
type input "Ukraine"
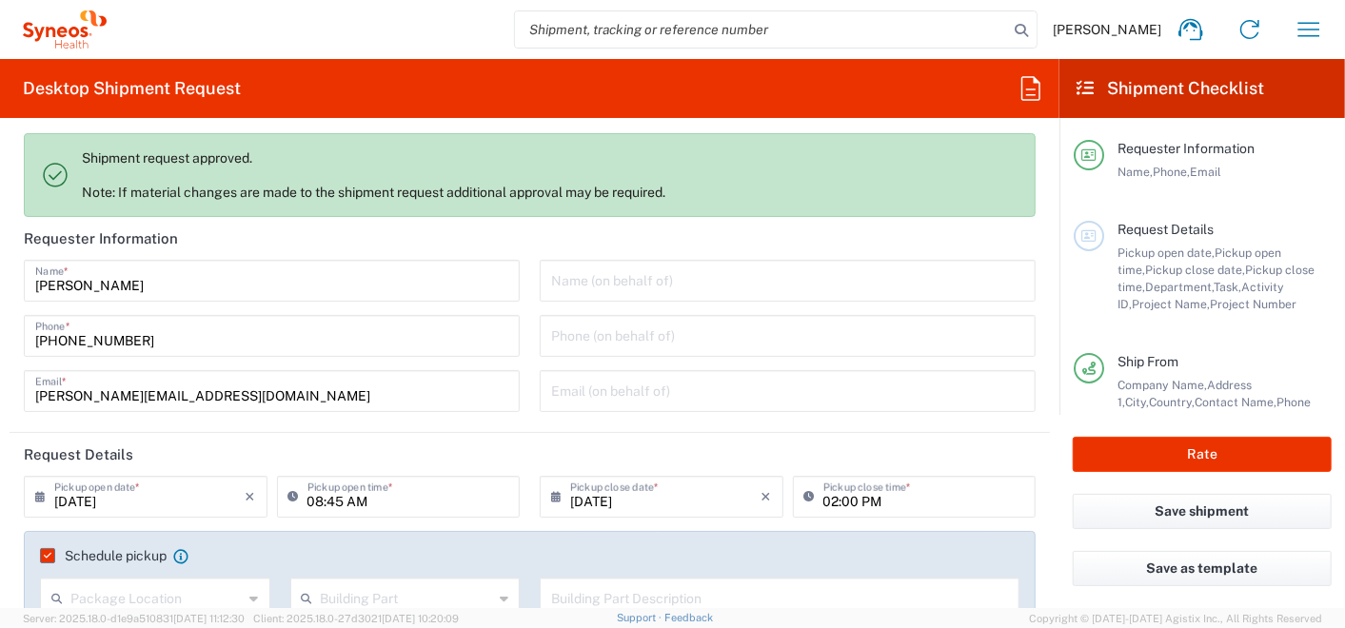
type input "Syneos Health Ukraine, LLC"
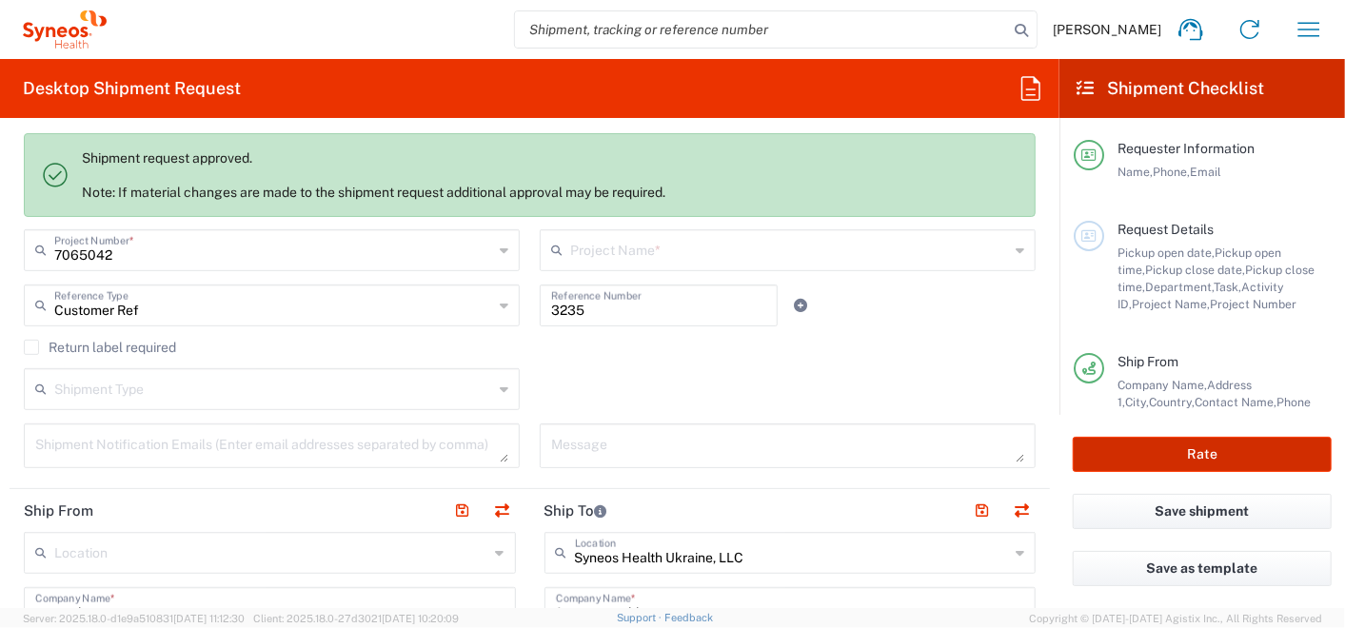
click at [1197, 462] on button "Rate" at bounding box center [1202, 454] width 259 height 35
type input "7065042  Qilu Pharmaceutica"
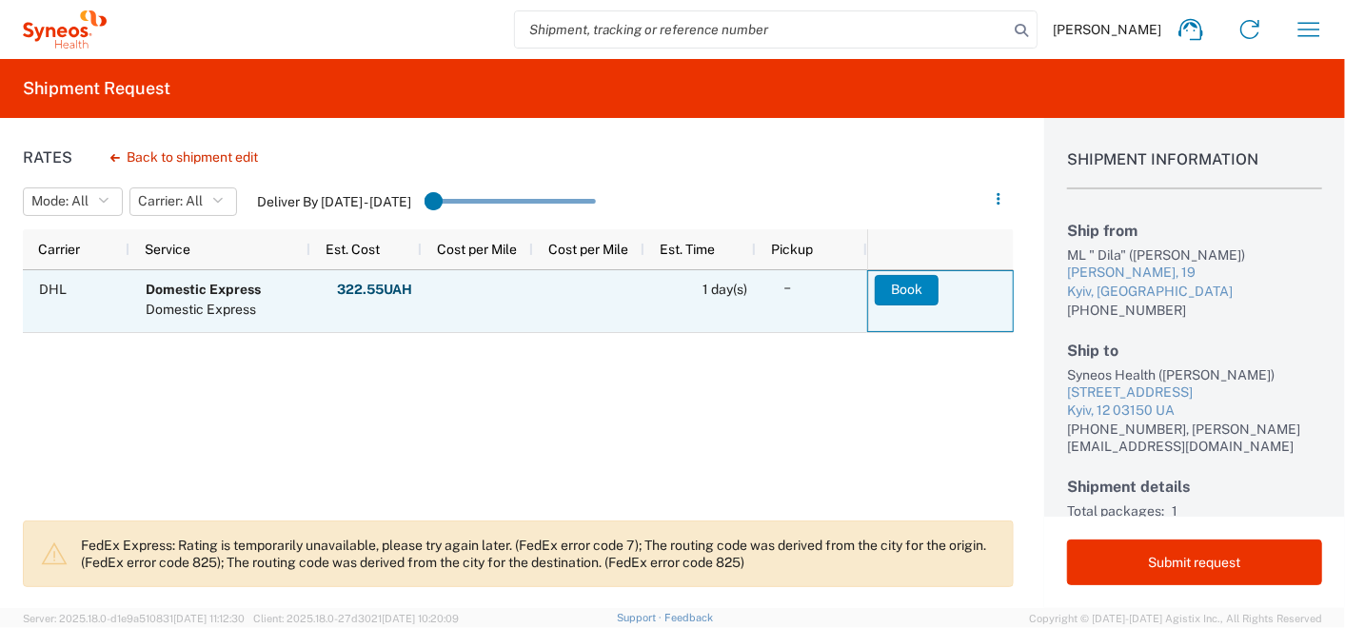
click at [895, 286] on button "Book" at bounding box center [907, 290] width 64 height 30
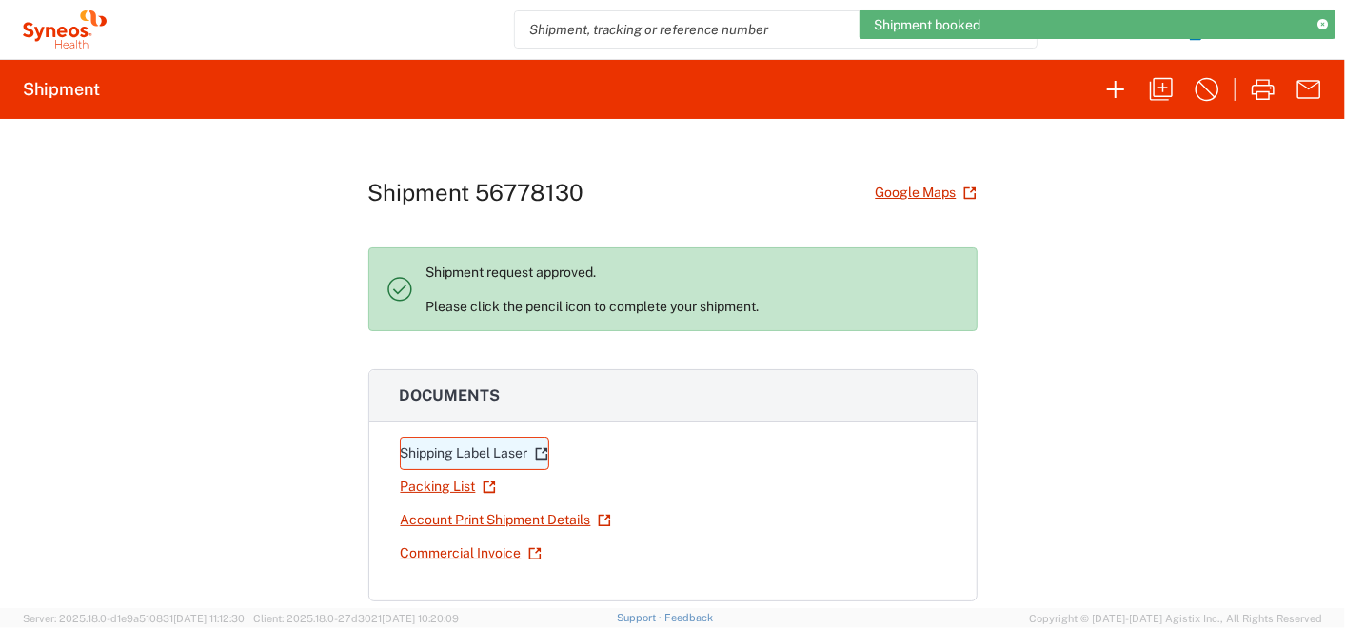
click at [448, 445] on link "Shipping Label Laser" at bounding box center [474, 453] width 149 height 33
